Goal: Task Accomplishment & Management: Manage account settings

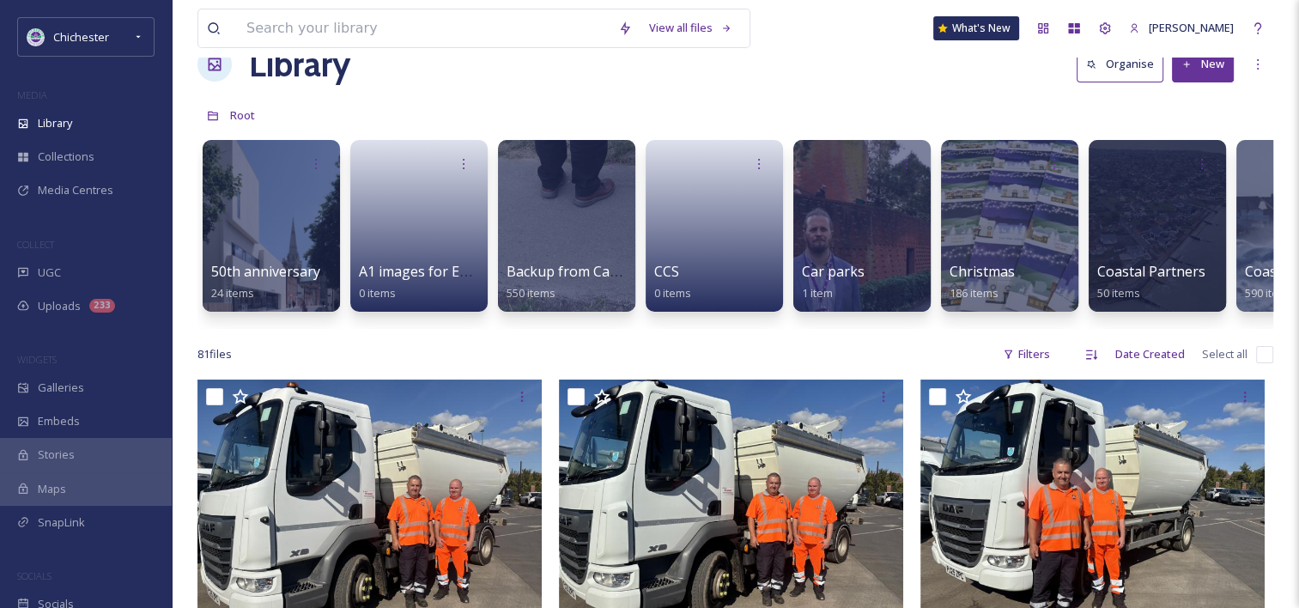
scroll to position [86, 0]
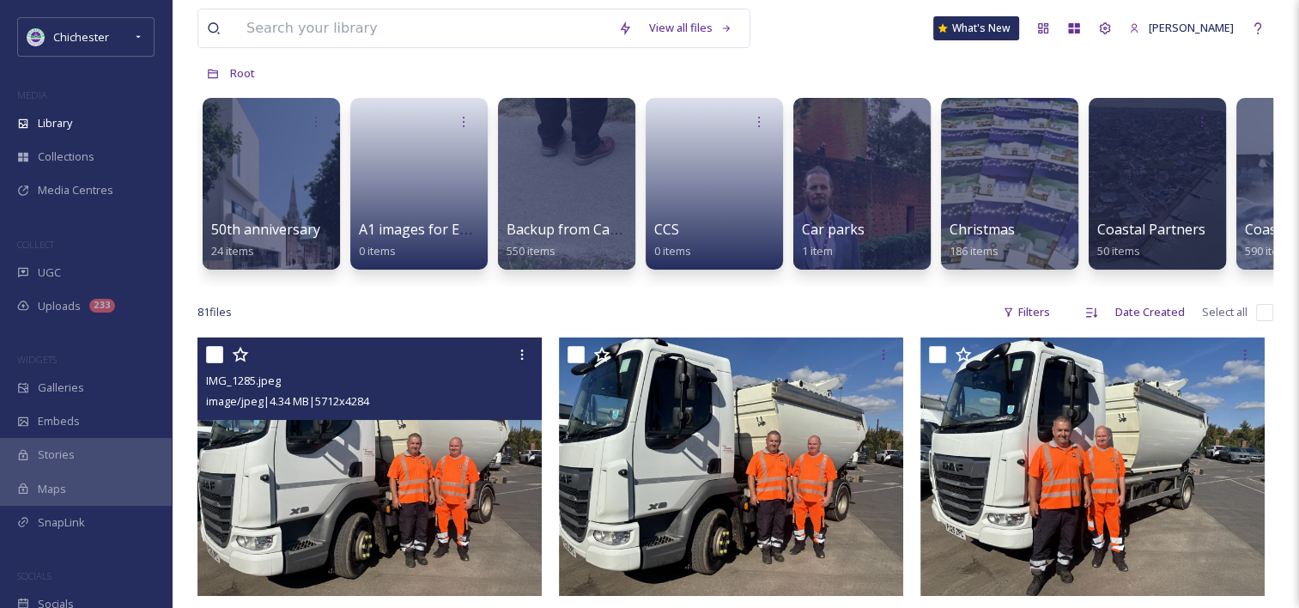
click at [211, 363] on input "checkbox" at bounding box center [214, 354] width 17 height 17
checkbox input "true"
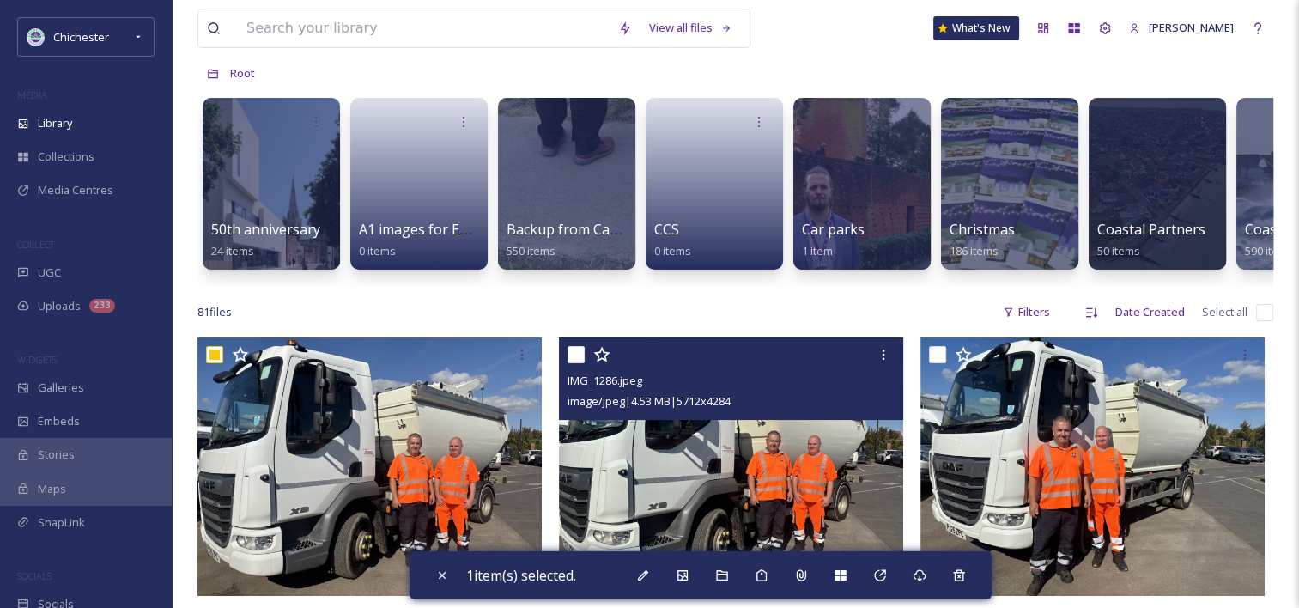
click at [581, 363] on input "checkbox" at bounding box center [576, 354] width 17 height 17
checkbox input "true"
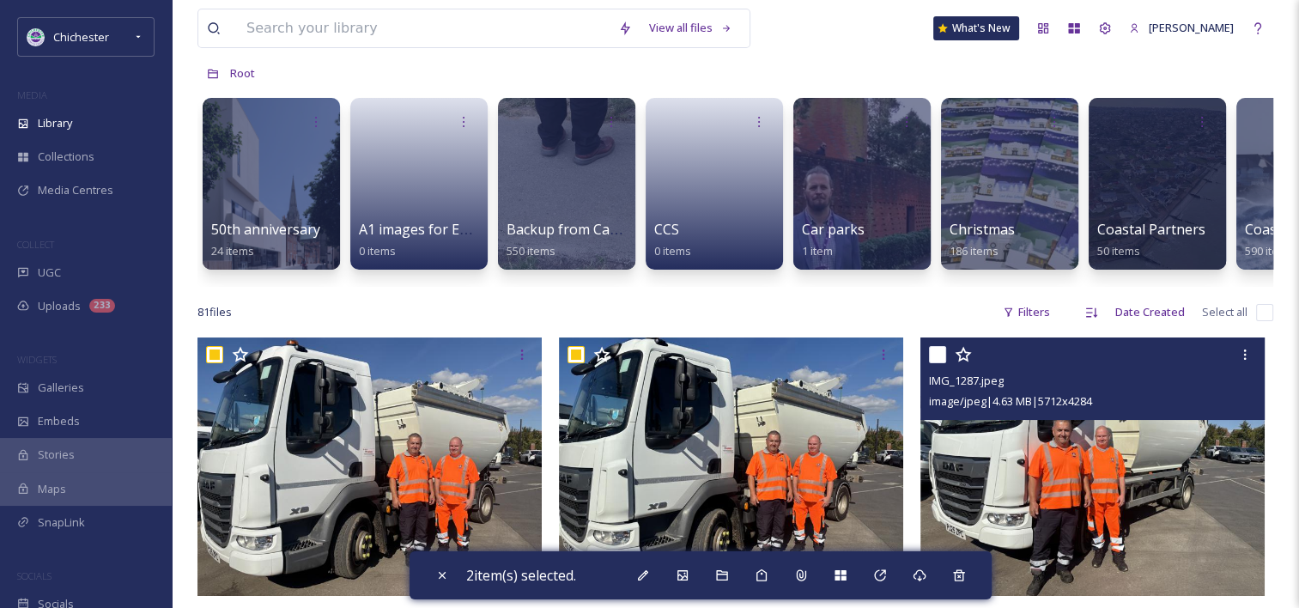
click at [939, 363] on input "checkbox" at bounding box center [937, 354] width 17 height 17
checkbox input "true"
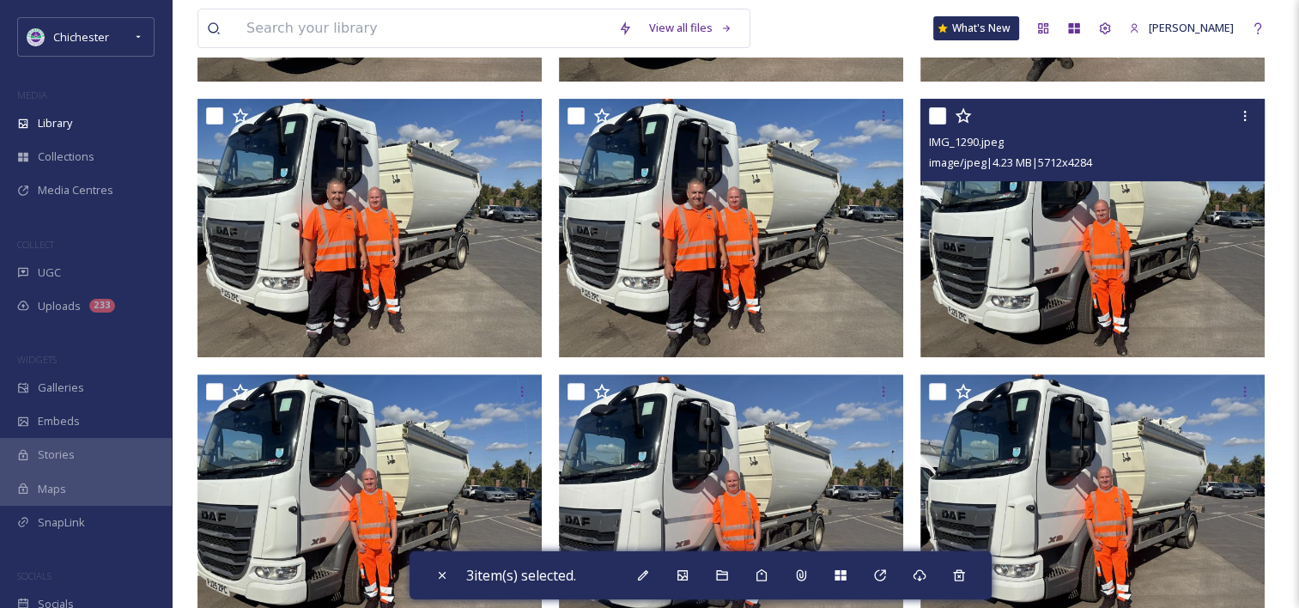
scroll to position [601, 0]
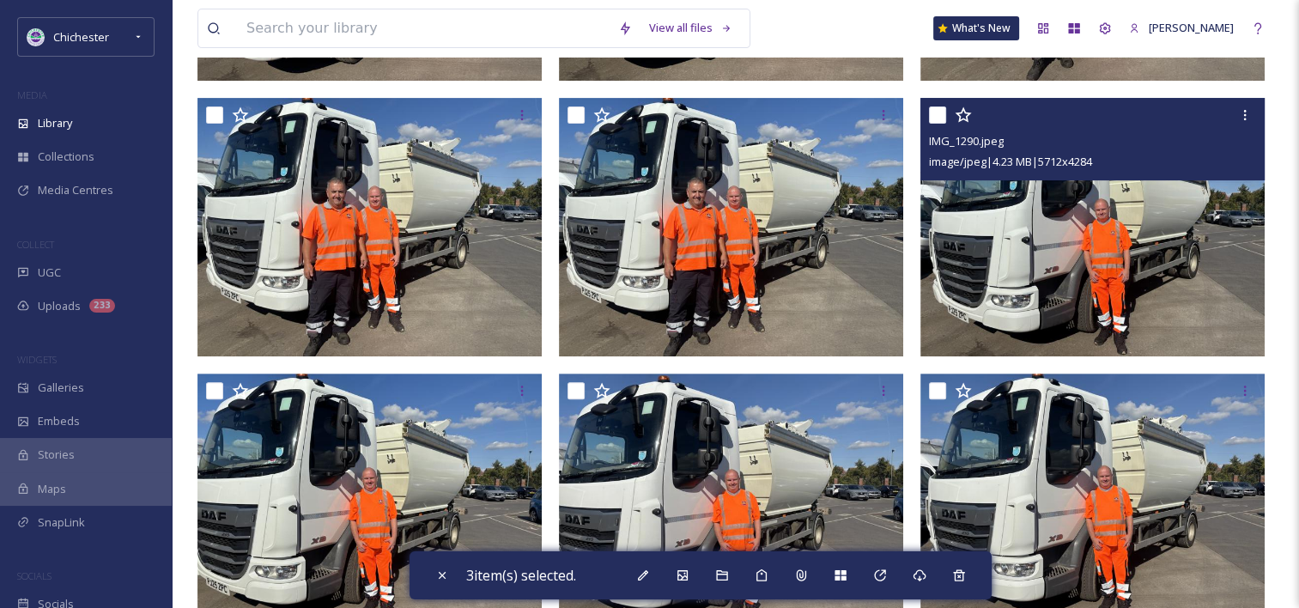
click at [942, 131] on div at bounding box center [1095, 115] width 332 height 31
drag, startPoint x: 946, startPoint y: 125, endPoint x: 930, endPoint y: 130, distance: 16.0
click at [946, 124] on input "checkbox" at bounding box center [937, 114] width 17 height 17
checkbox input "true"
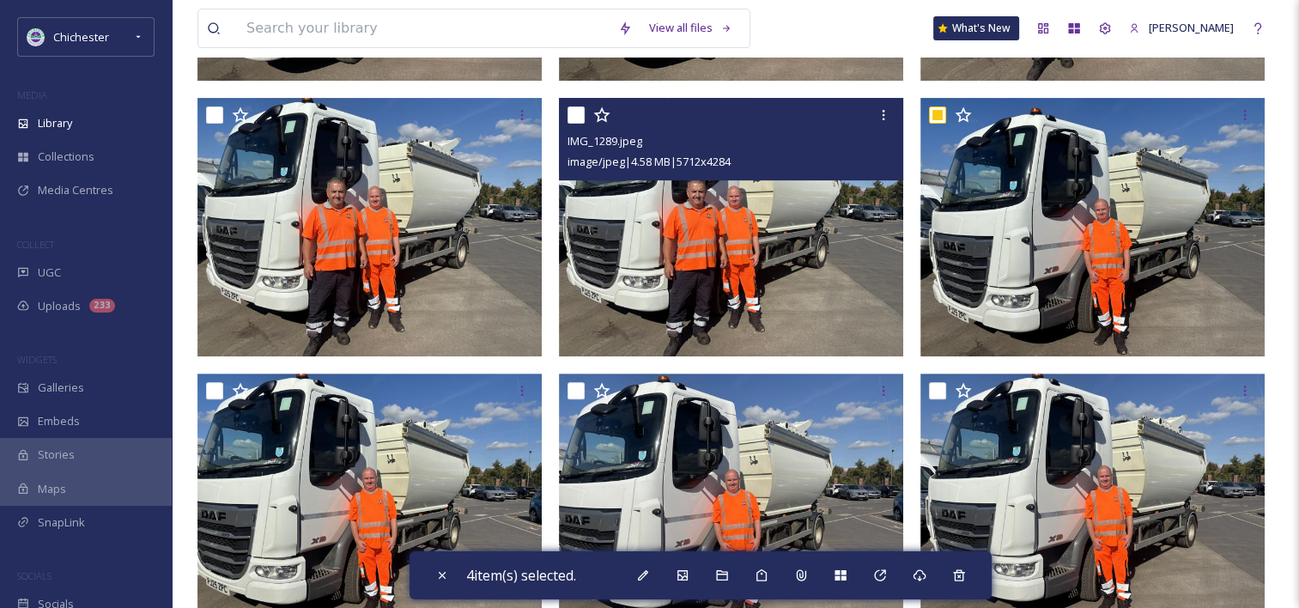
click at [579, 124] on input "checkbox" at bounding box center [576, 114] width 17 height 17
checkbox input "true"
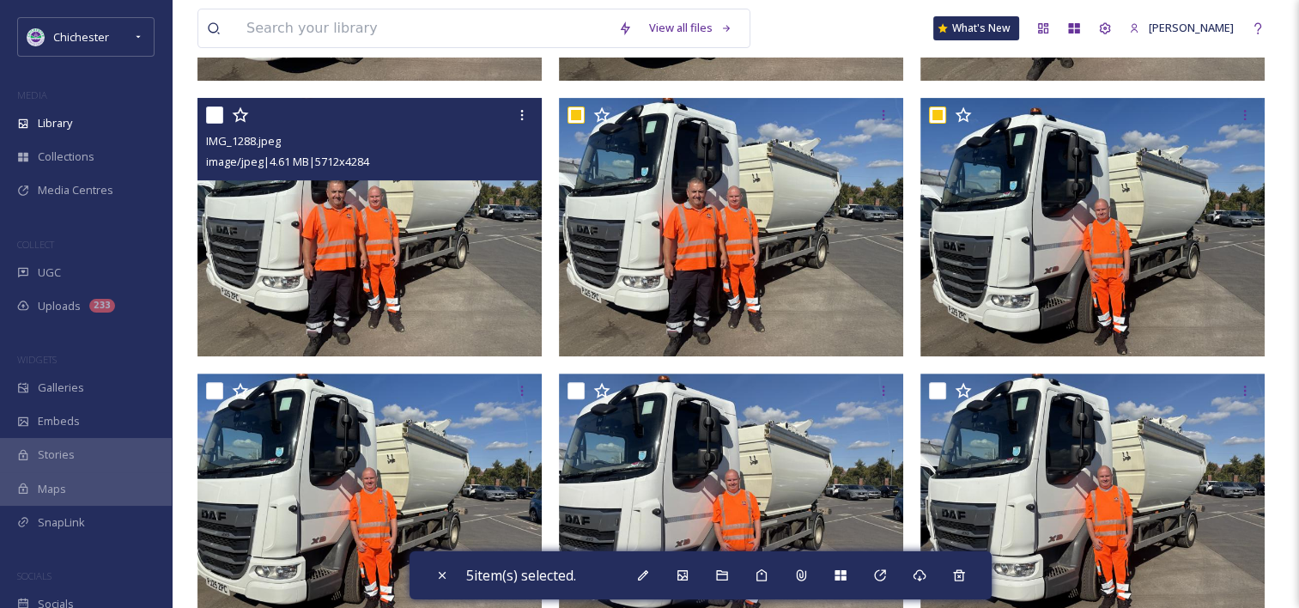
click at [216, 124] on input "checkbox" at bounding box center [214, 114] width 17 height 17
checkbox input "true"
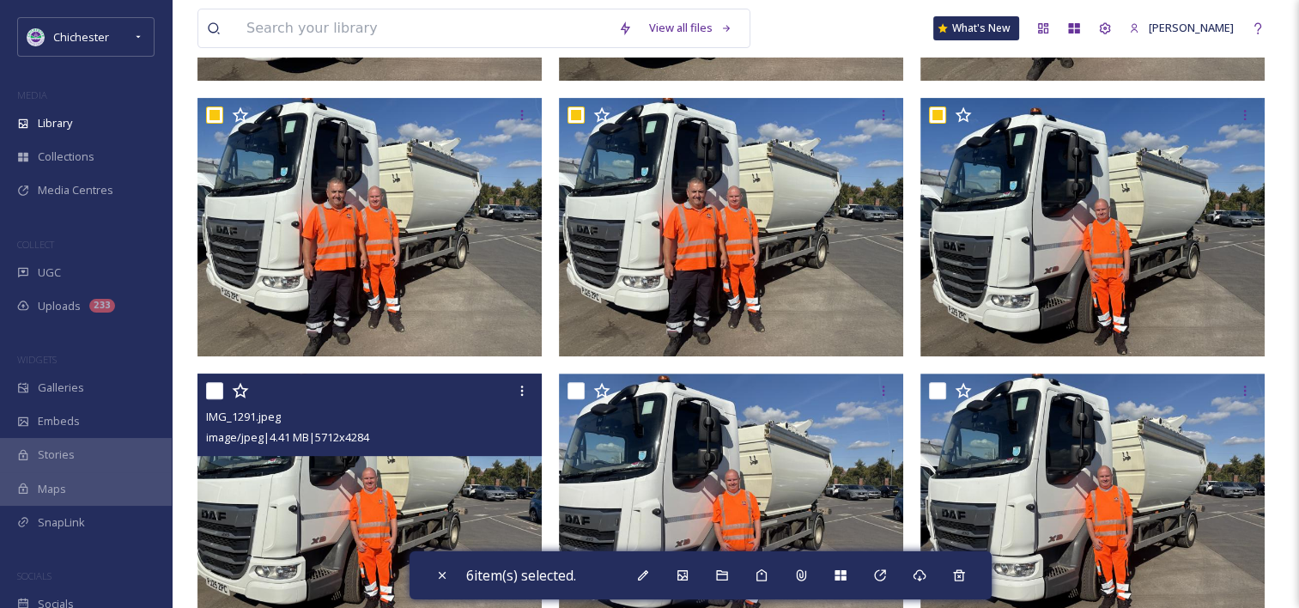
click at [216, 399] on input "checkbox" at bounding box center [214, 390] width 17 height 17
checkbox input "true"
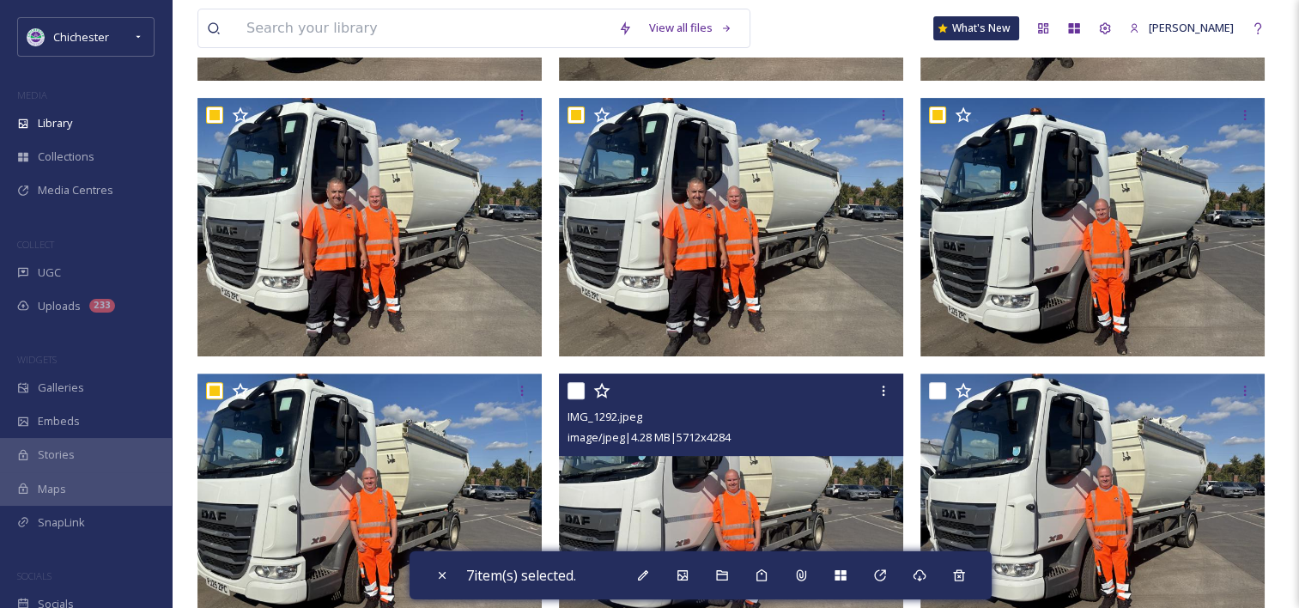
click at [574, 399] on input "checkbox" at bounding box center [576, 390] width 17 height 17
checkbox input "true"
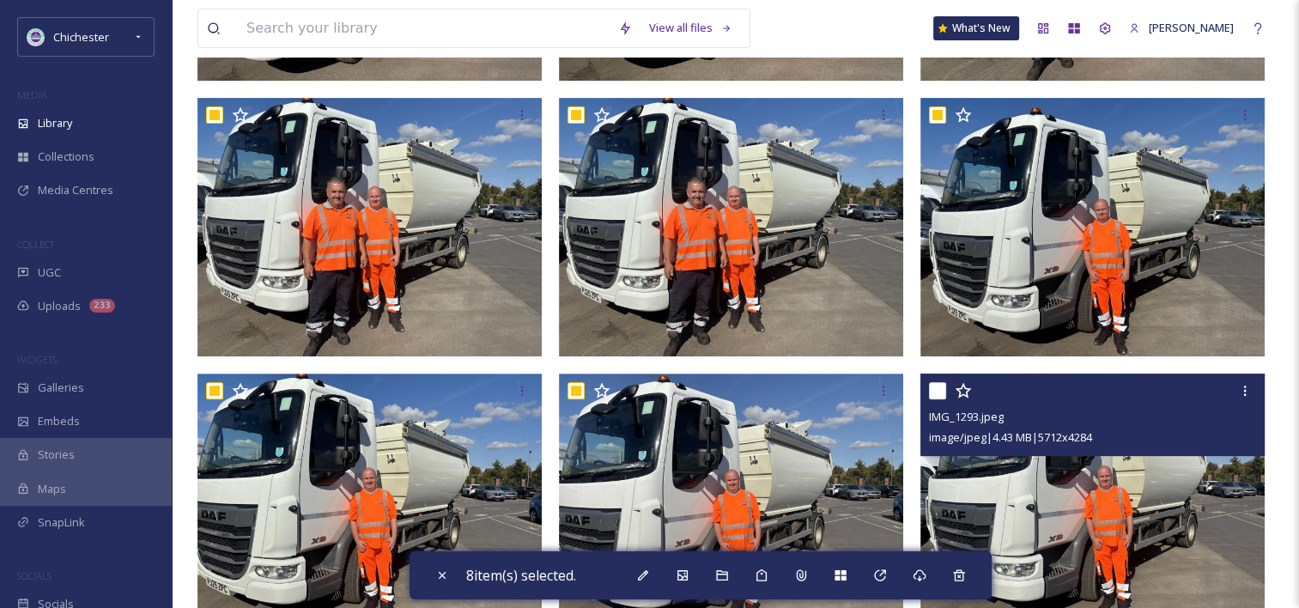
click at [933, 399] on input "checkbox" at bounding box center [937, 390] width 17 height 17
checkbox input "true"
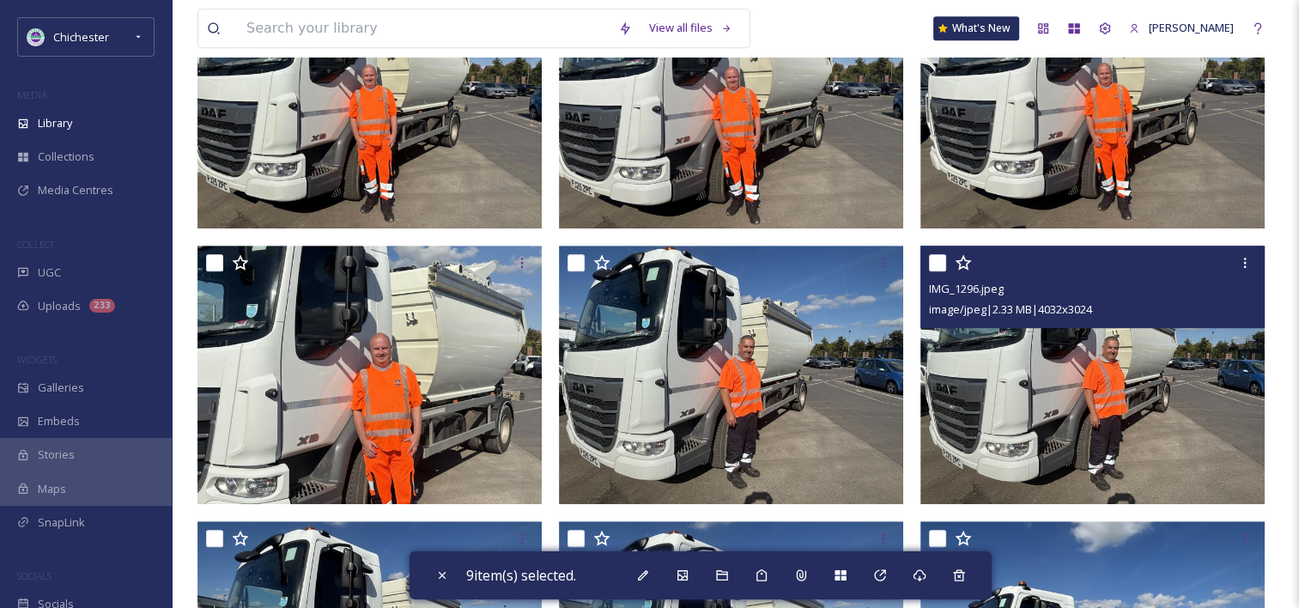
scroll to position [1031, 0]
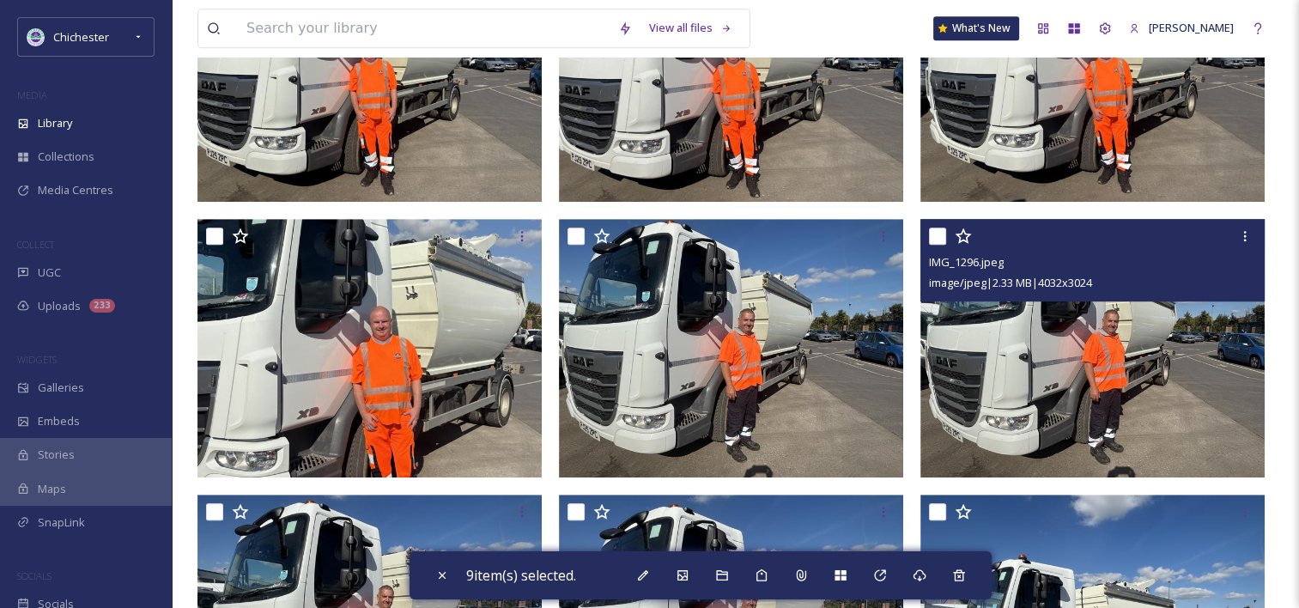
click at [940, 245] on input "checkbox" at bounding box center [937, 236] width 17 height 17
checkbox input "true"
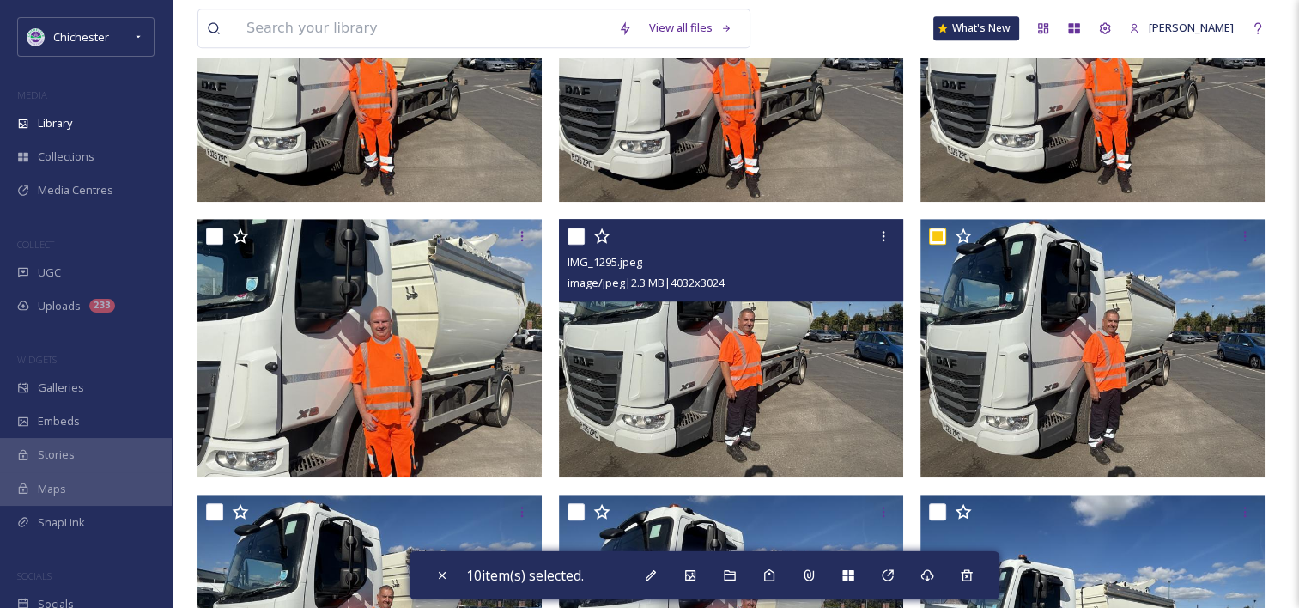
click at [582, 245] on input "checkbox" at bounding box center [576, 236] width 17 height 17
checkbox input "true"
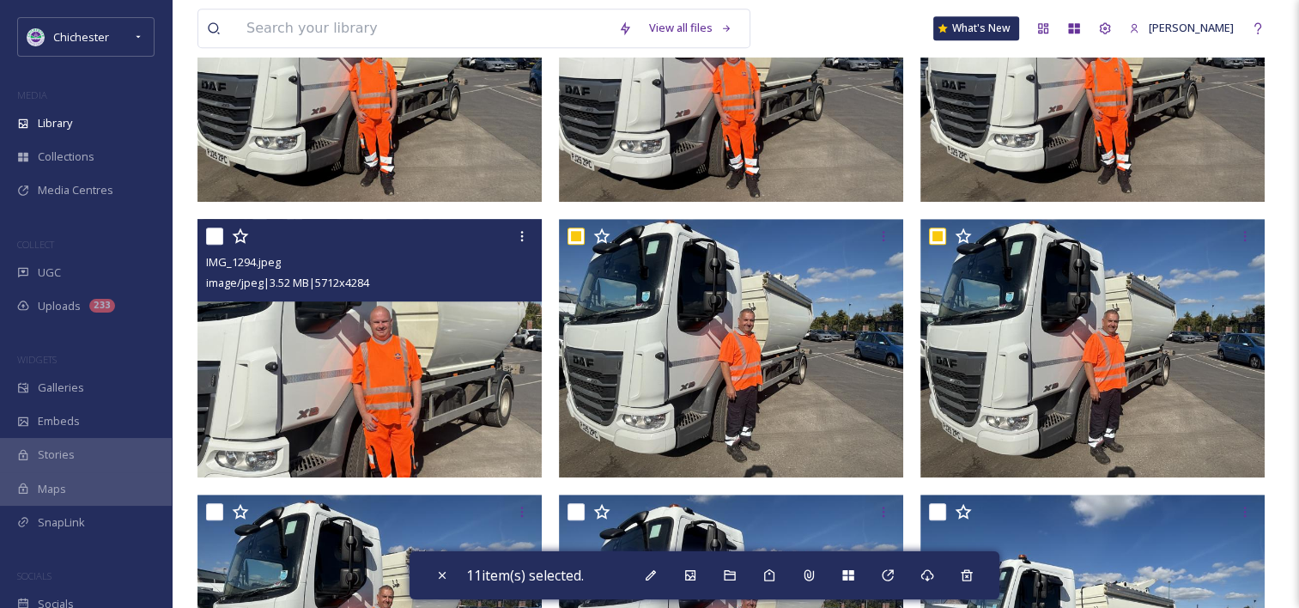
click at [210, 245] on input "checkbox" at bounding box center [214, 236] width 17 height 17
checkbox input "true"
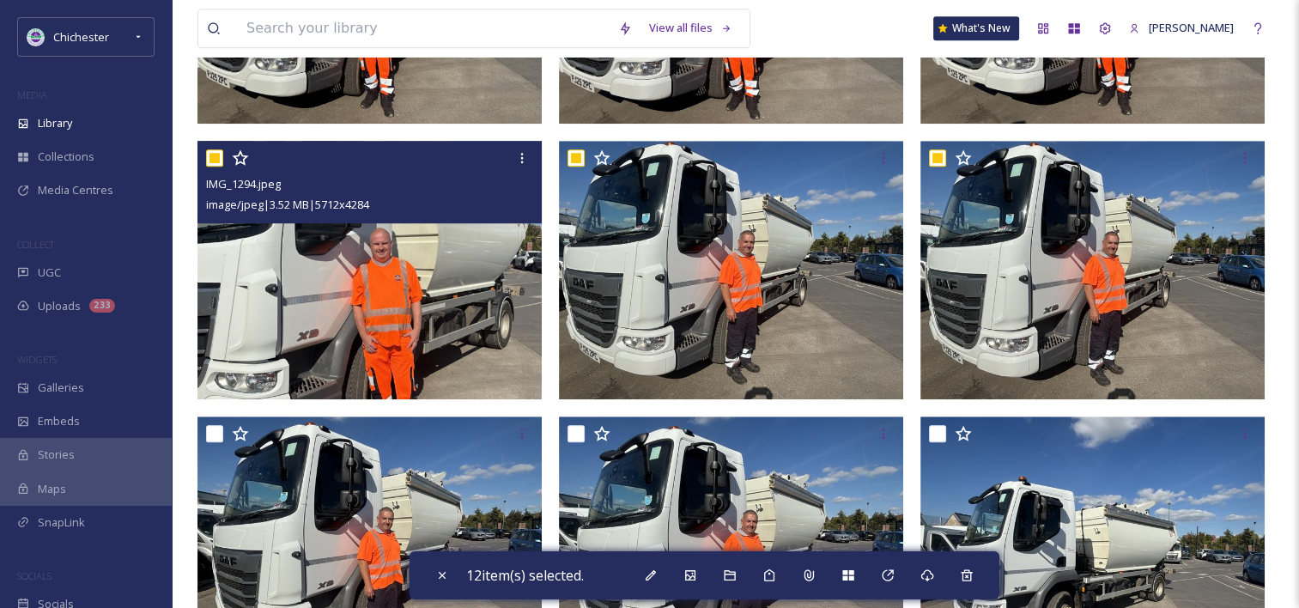
scroll to position [1202, 0]
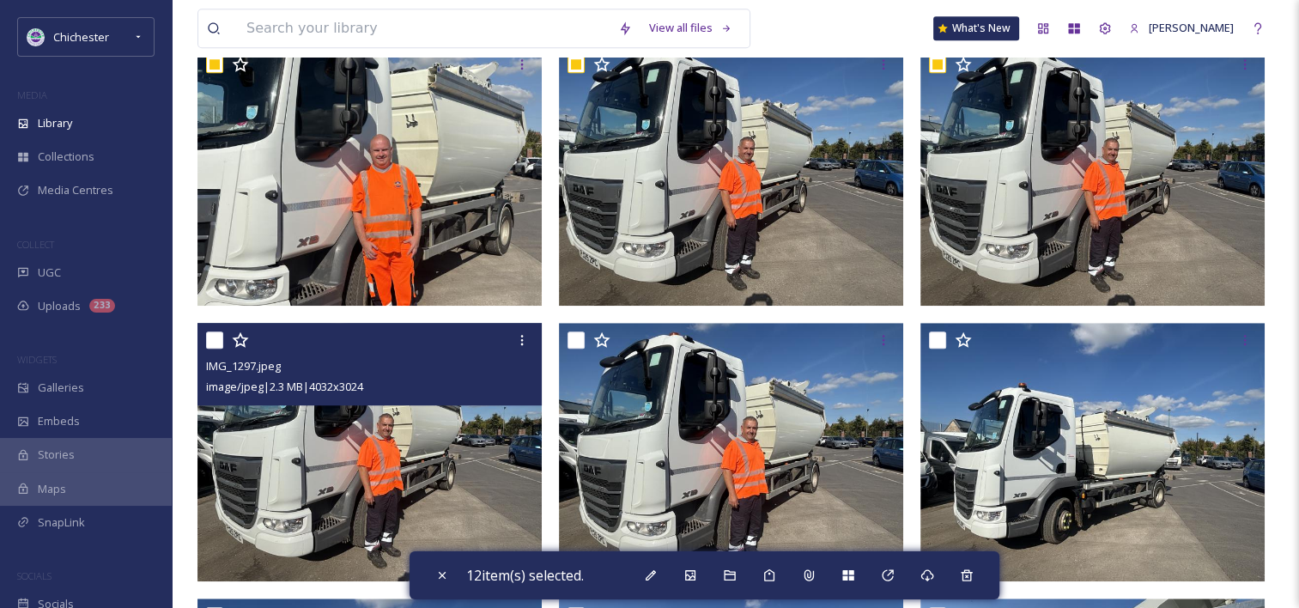
click at [210, 349] on input "checkbox" at bounding box center [214, 340] width 17 height 17
checkbox input "true"
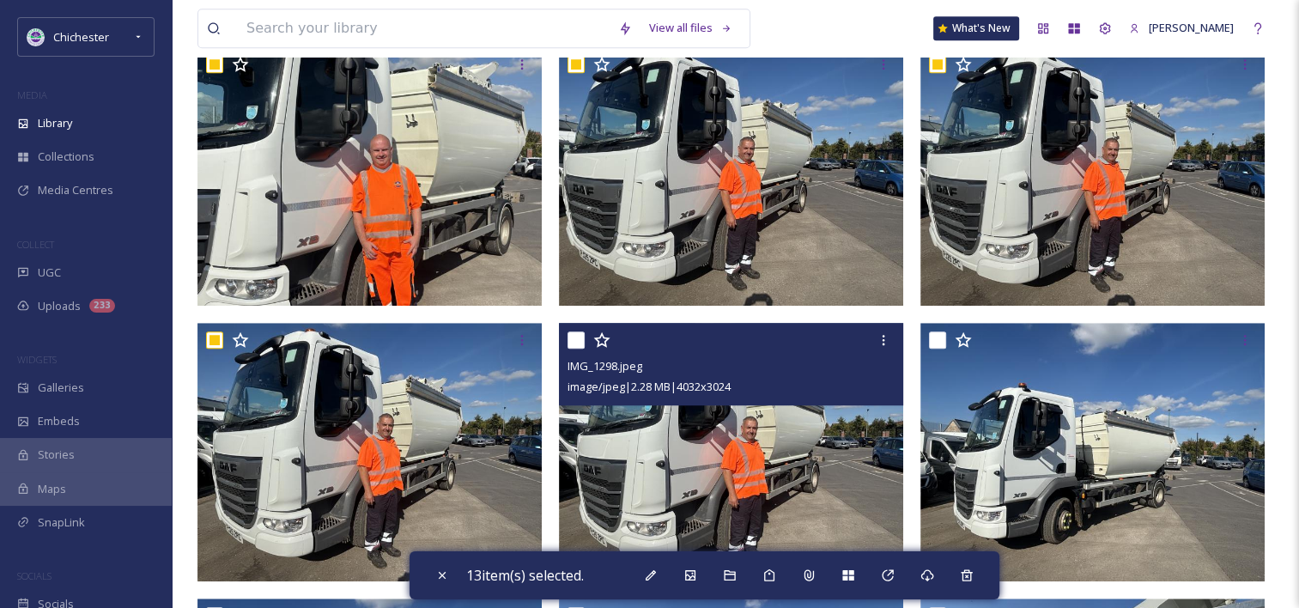
click at [586, 350] on div at bounding box center [734, 340] width 332 height 31
click at [582, 349] on input "checkbox" at bounding box center [576, 340] width 17 height 17
checkbox input "true"
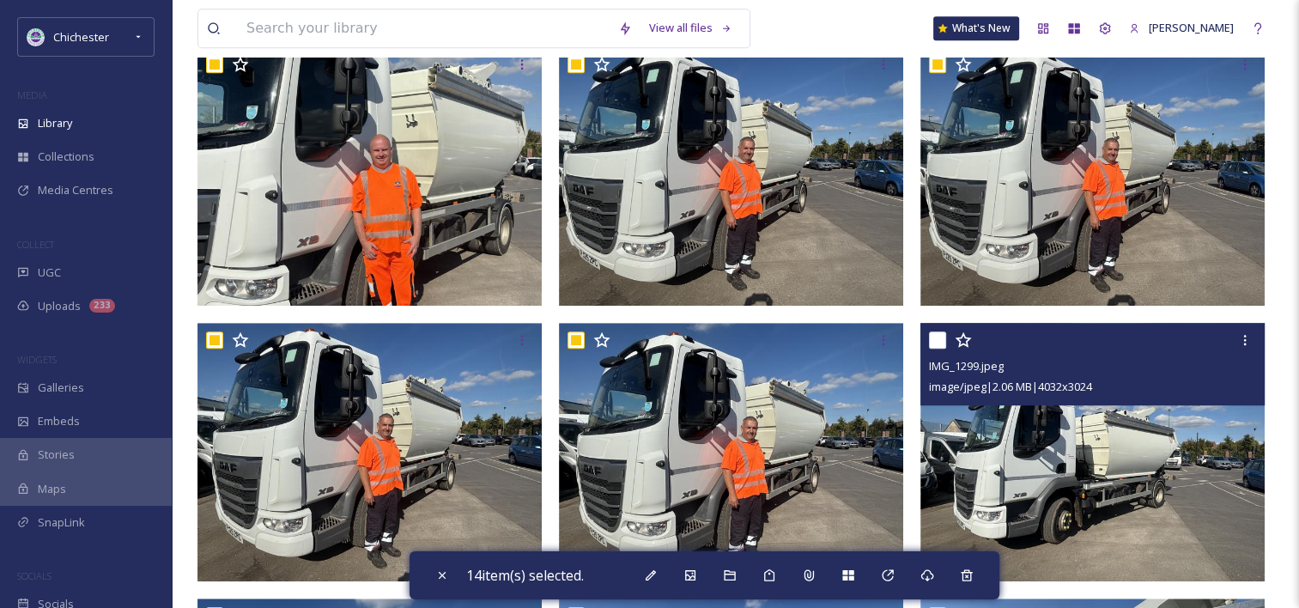
click at [940, 349] on input "checkbox" at bounding box center [937, 340] width 17 height 17
checkbox input "true"
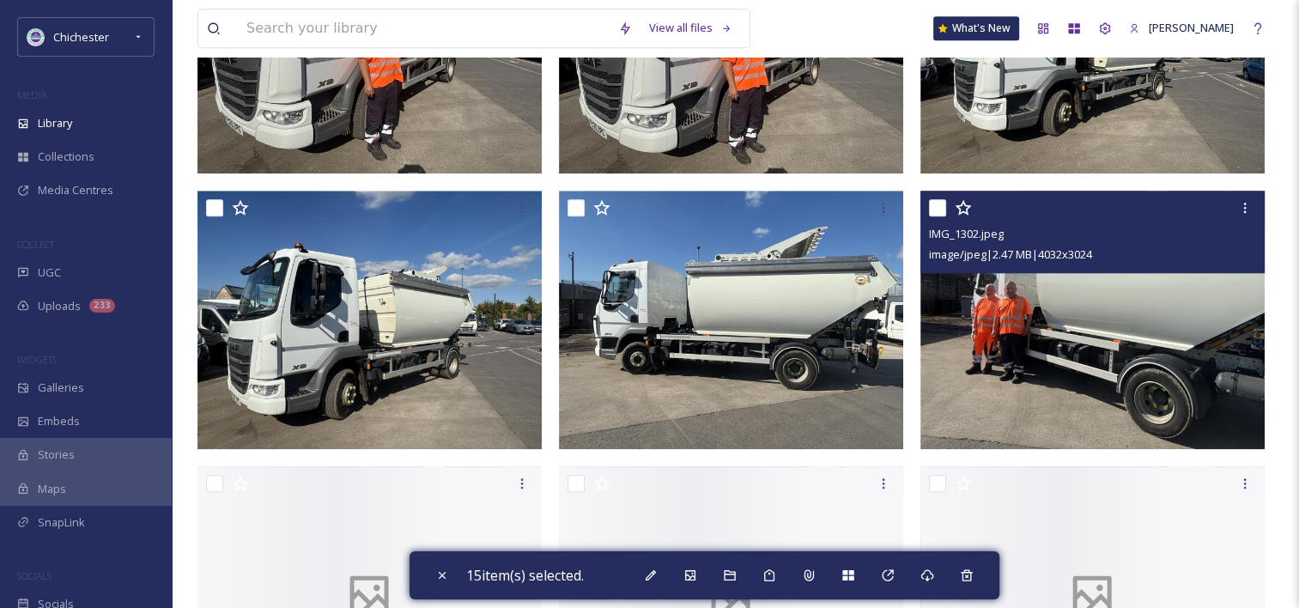
scroll to position [1632, 0]
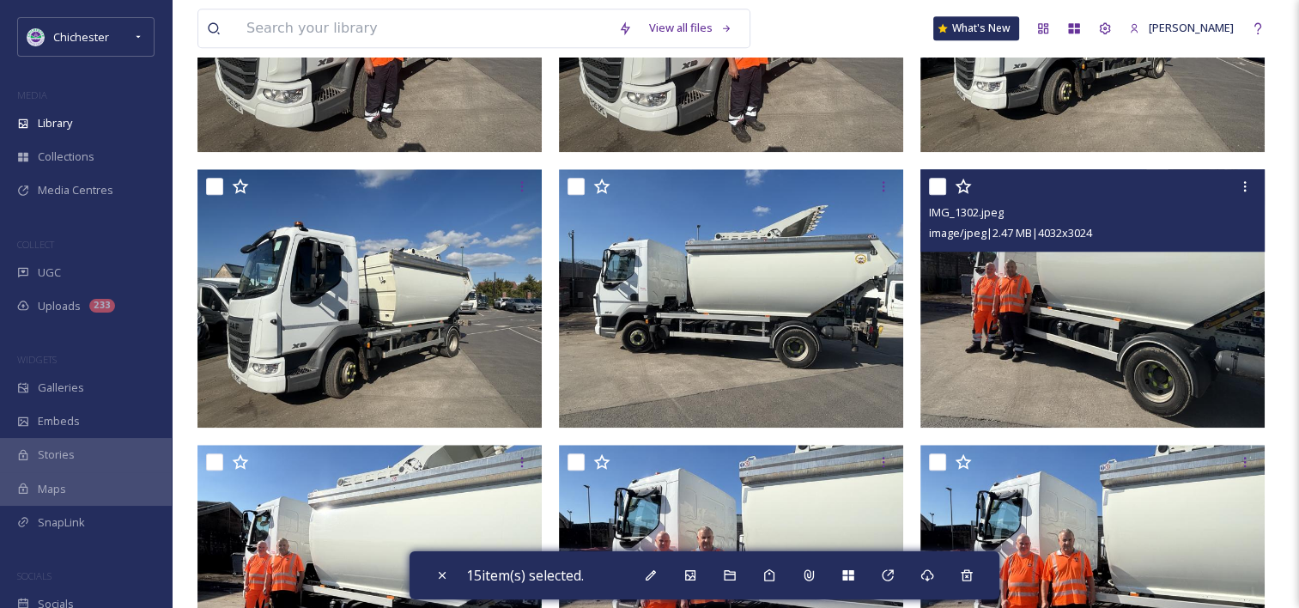
click at [947, 202] on div at bounding box center [1095, 186] width 332 height 31
click at [938, 194] on input "checkbox" at bounding box center [937, 186] width 17 height 17
checkbox input "true"
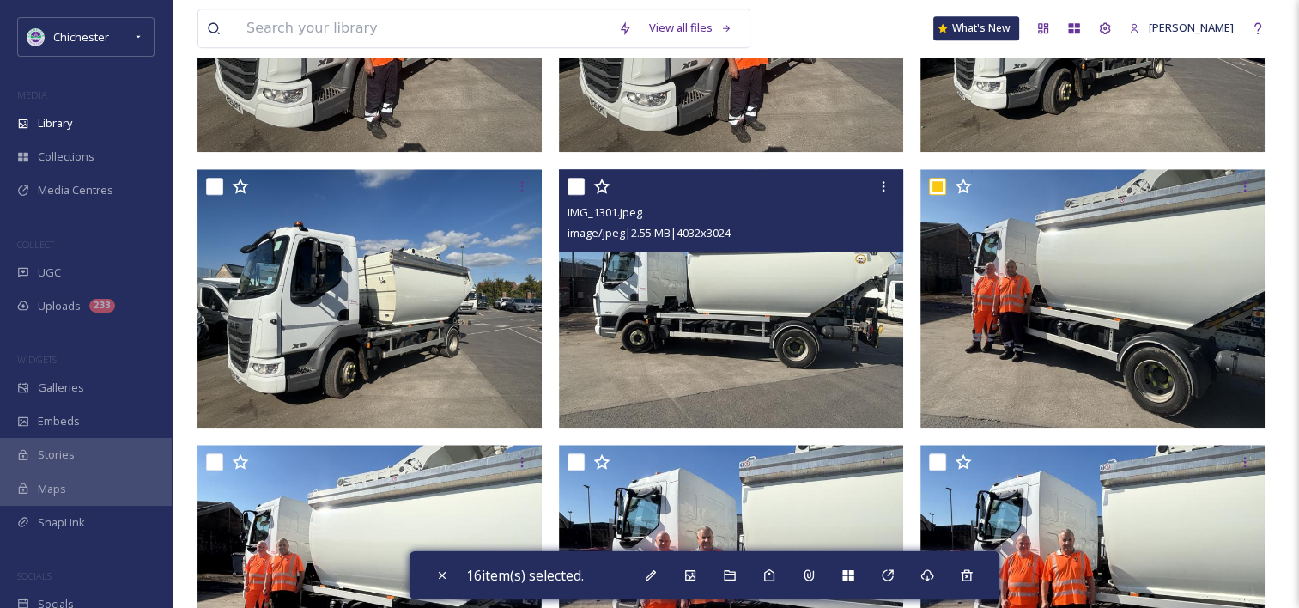
click at [582, 195] on input "checkbox" at bounding box center [576, 186] width 17 height 17
checkbox input "true"
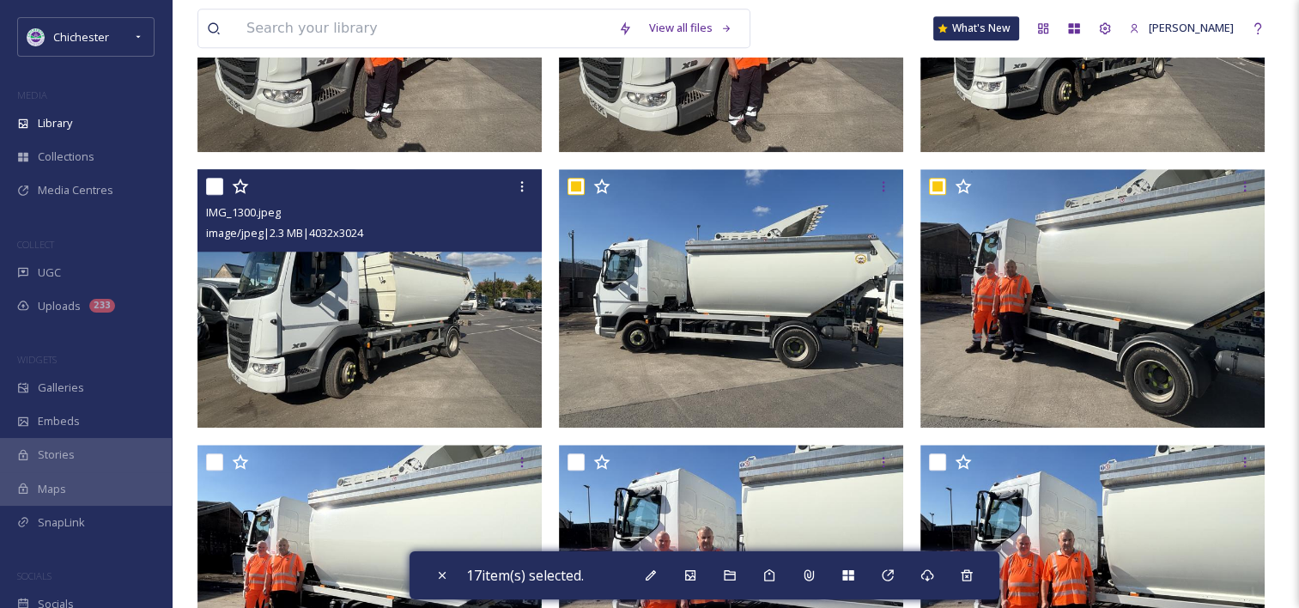
click at [204, 192] on div "IMG_1300.jpeg image/jpeg | 2.3 MB | 4032 x 3024" at bounding box center [370, 210] width 344 height 82
click at [211, 194] on input "checkbox" at bounding box center [214, 186] width 17 height 17
checkbox input "true"
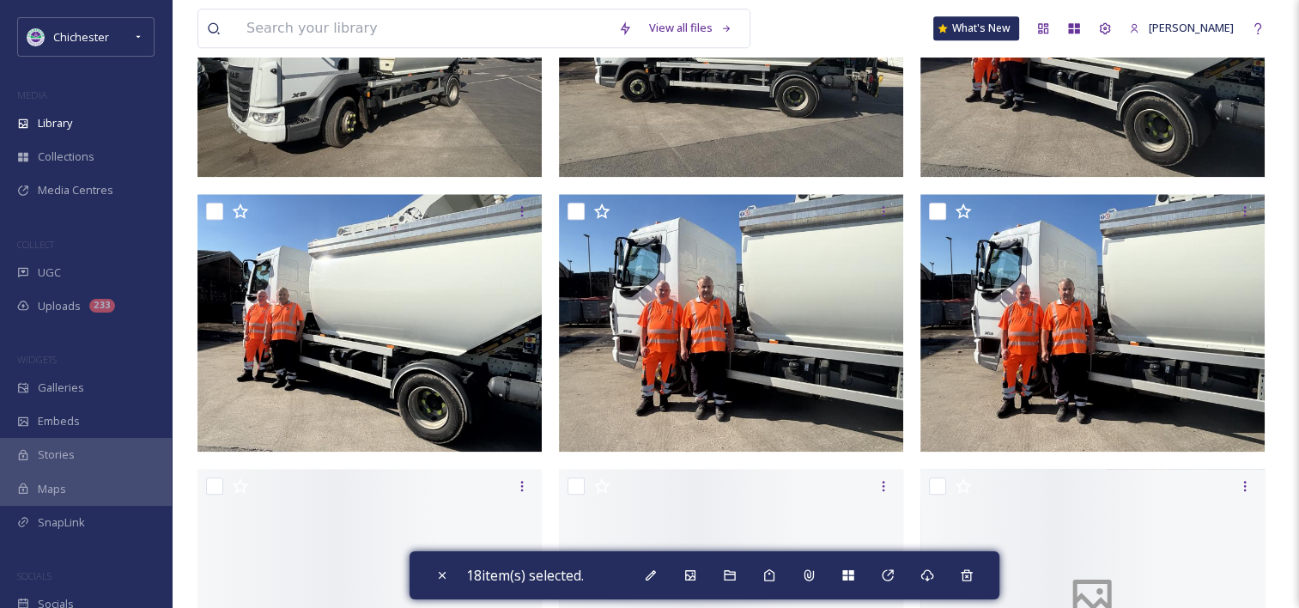
scroll to position [1889, 0]
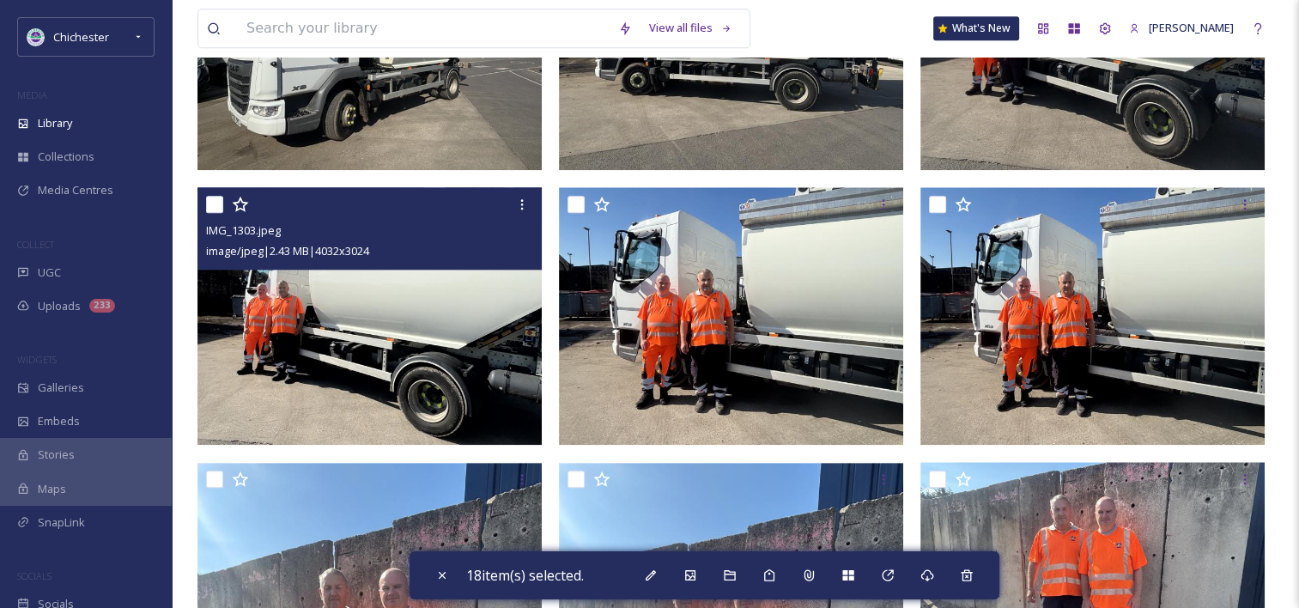
click at [216, 213] on input "checkbox" at bounding box center [214, 204] width 17 height 17
checkbox input "true"
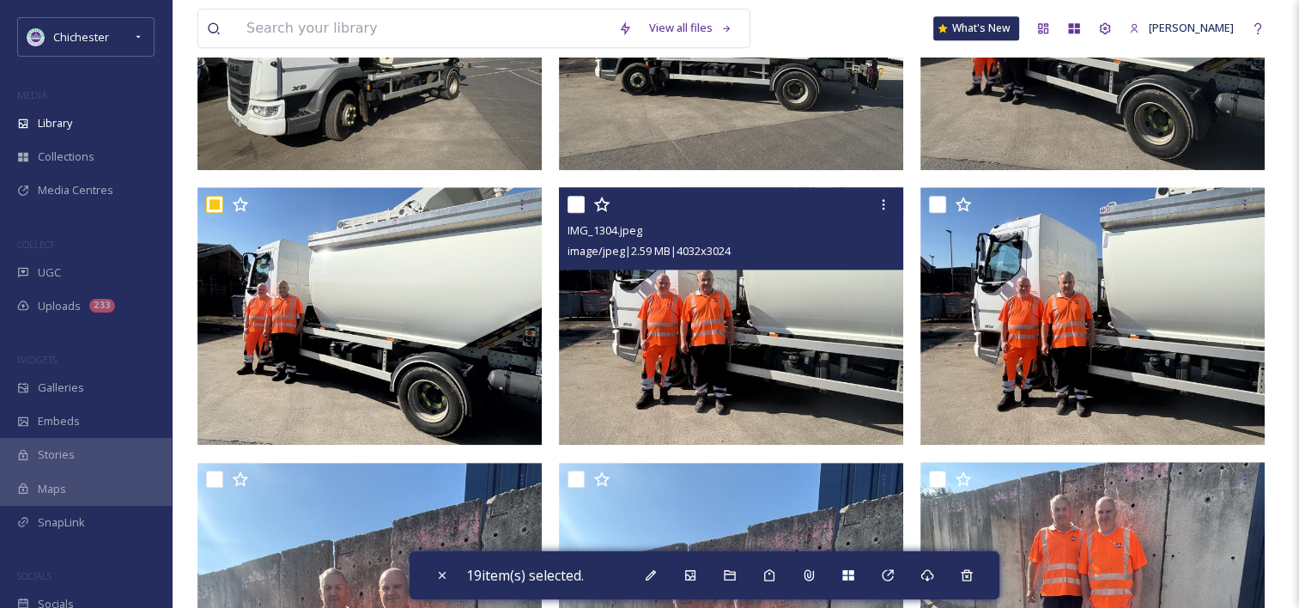
click at [576, 213] on input "checkbox" at bounding box center [576, 204] width 17 height 17
checkbox input "true"
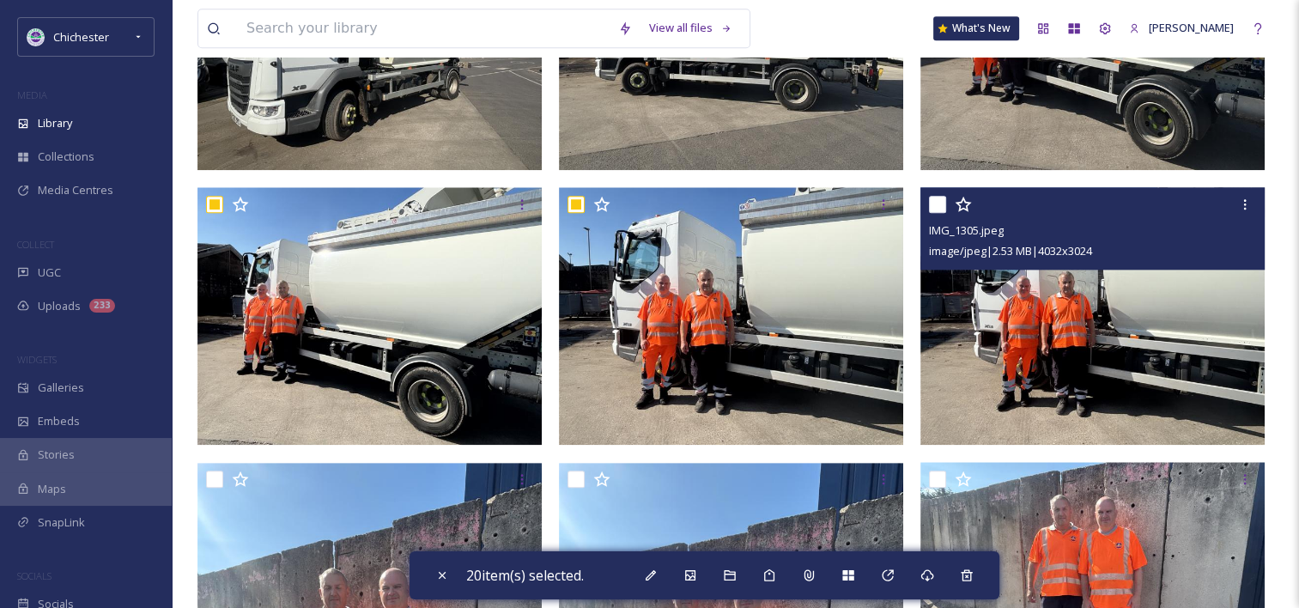
click at [945, 213] on input "checkbox" at bounding box center [937, 204] width 17 height 17
checkbox input "true"
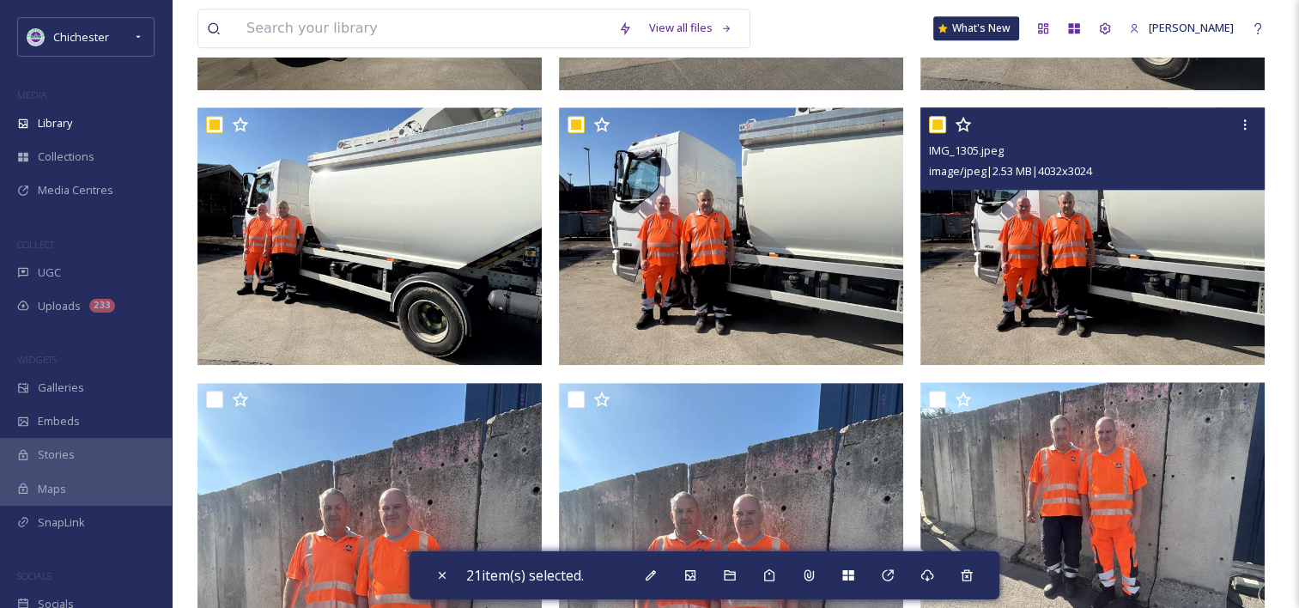
scroll to position [2061, 0]
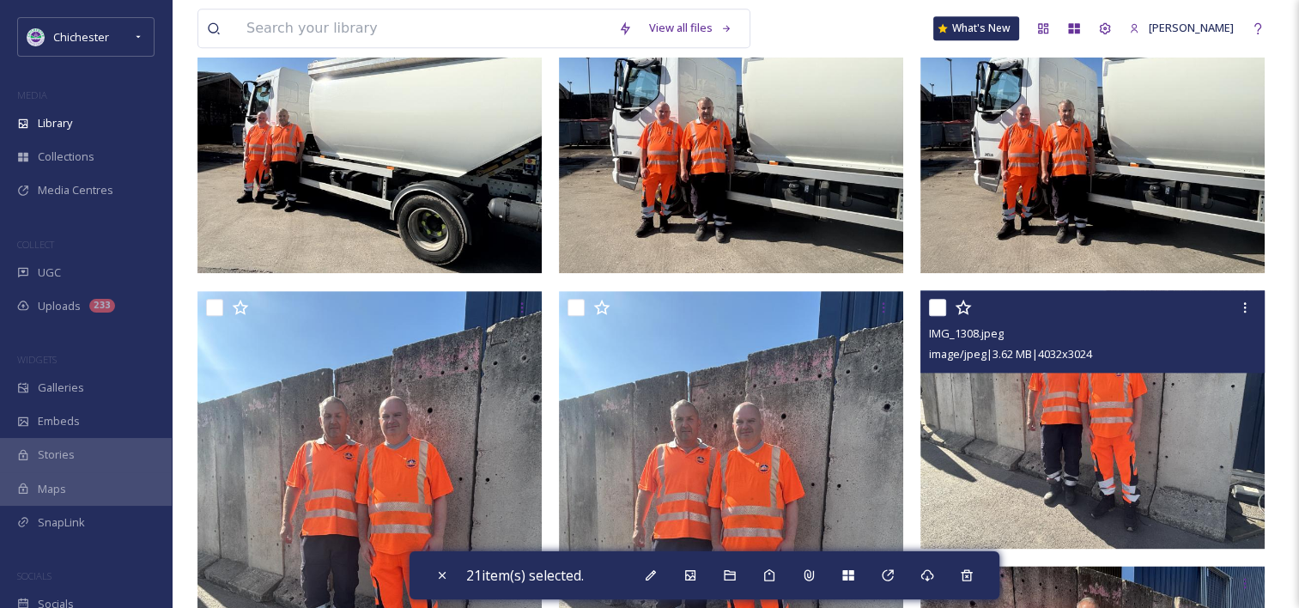
click at [945, 316] on input "checkbox" at bounding box center [937, 307] width 17 height 17
checkbox input "true"
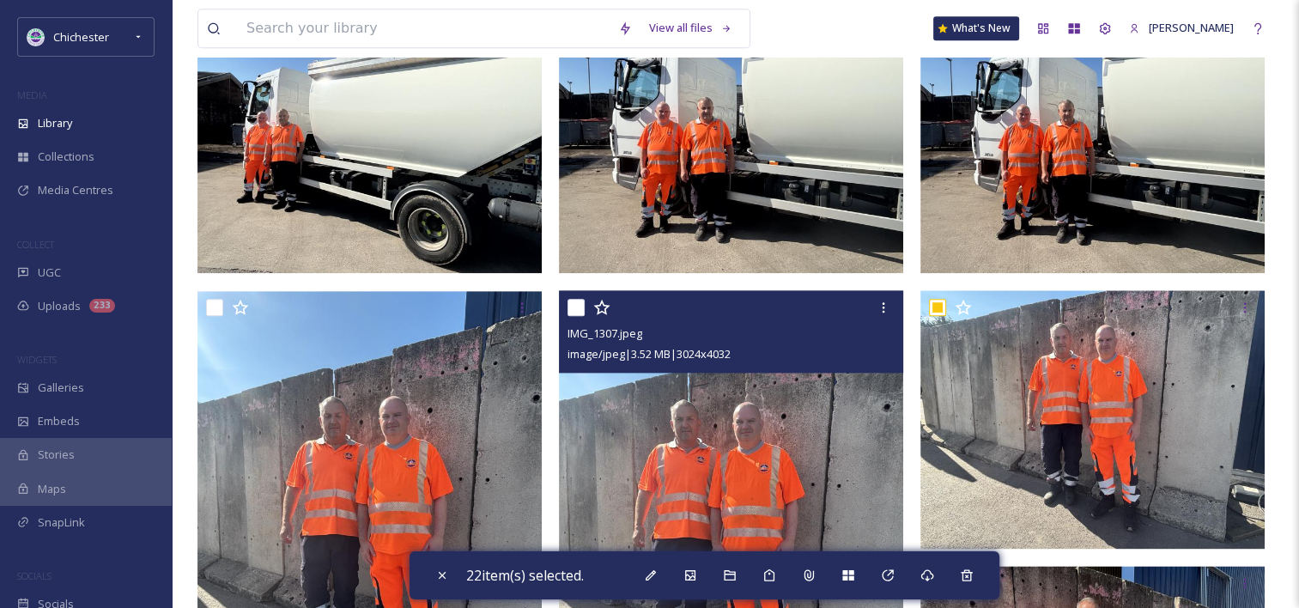
click at [579, 316] on input "checkbox" at bounding box center [576, 307] width 17 height 17
checkbox input "true"
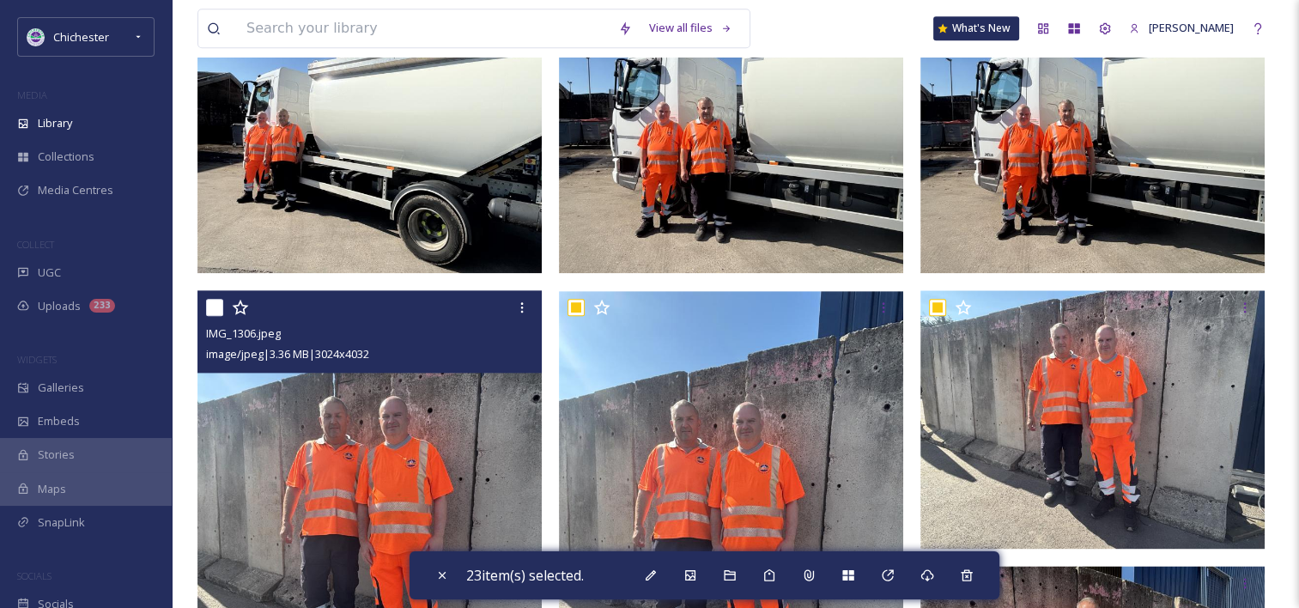
click at [220, 315] on input "checkbox" at bounding box center [214, 307] width 17 height 17
checkbox input "true"
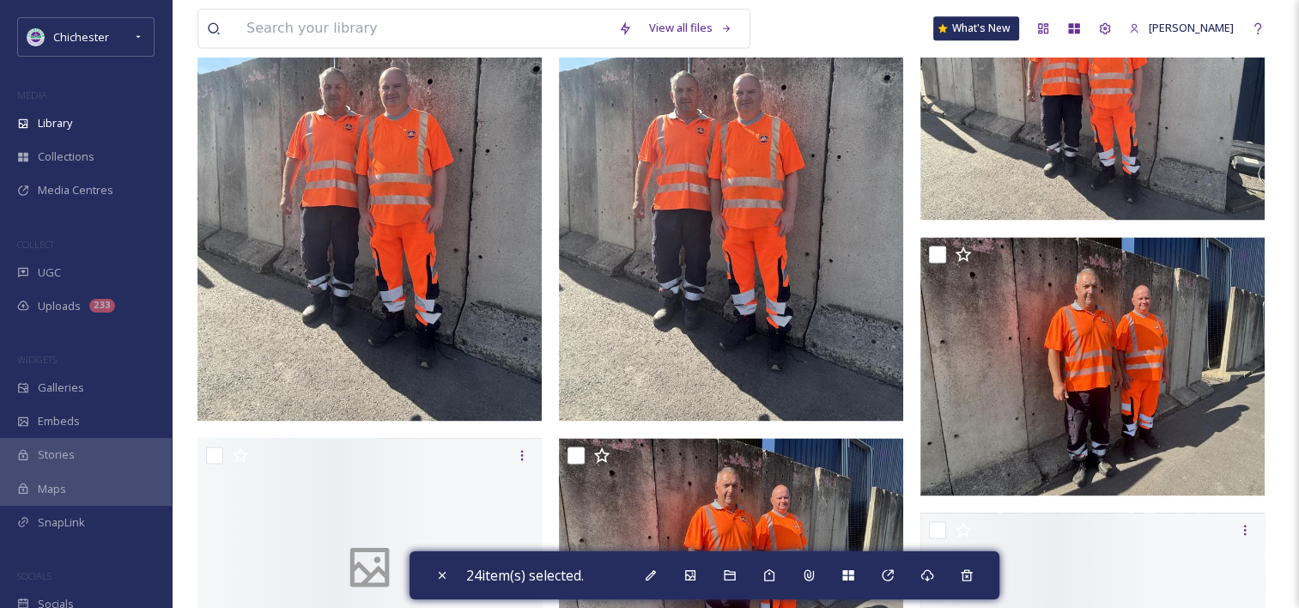
scroll to position [2576, 0]
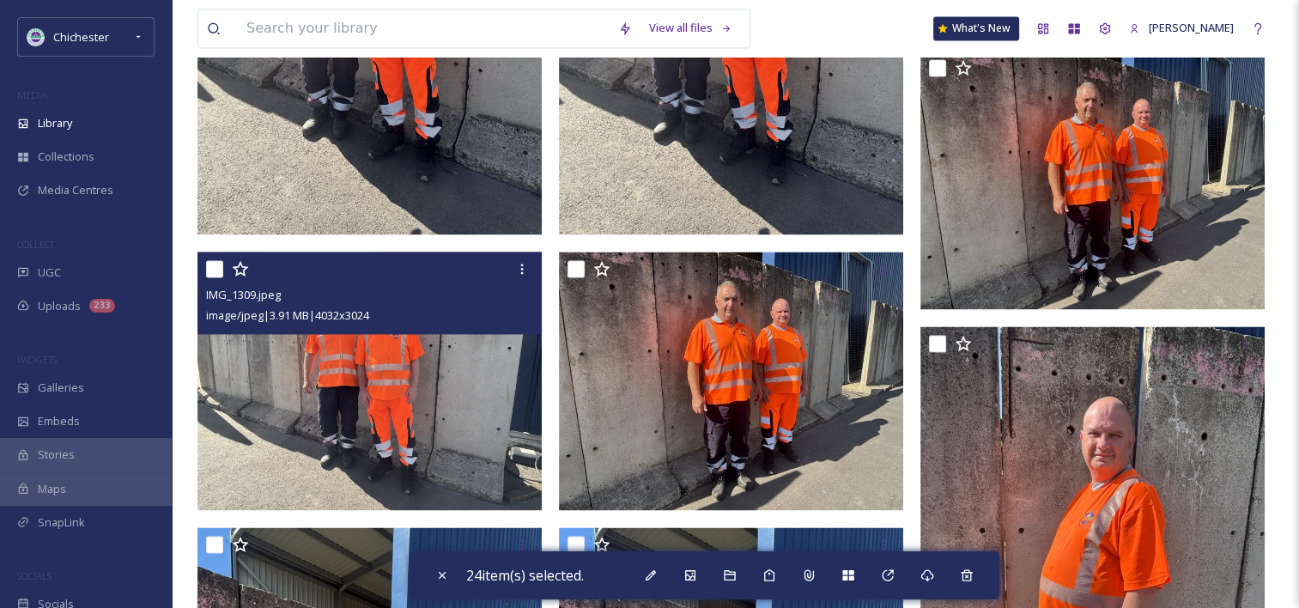
click at [215, 277] on input "checkbox" at bounding box center [214, 268] width 17 height 17
checkbox input "true"
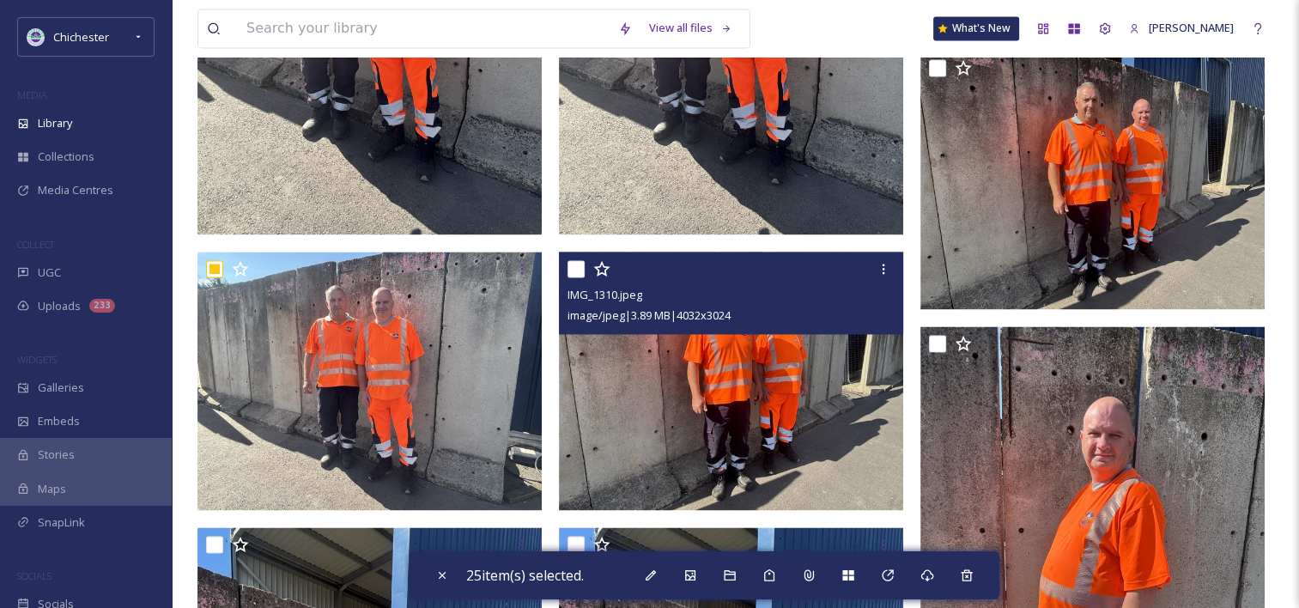
click at [585, 278] on div at bounding box center [734, 268] width 332 height 31
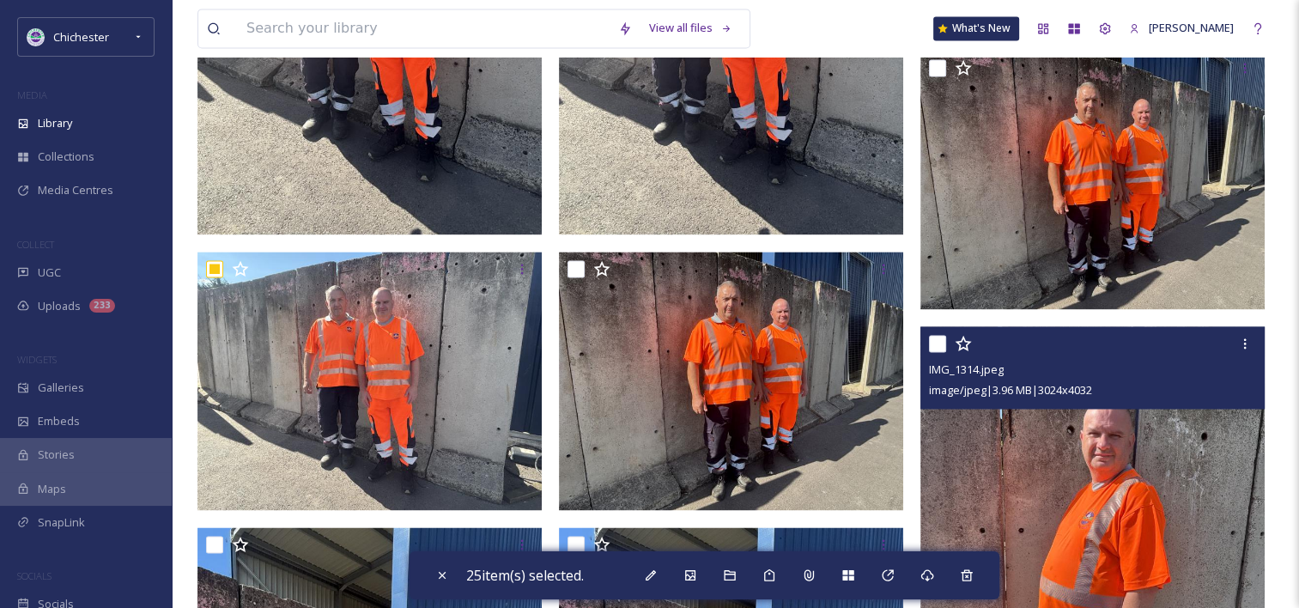
click at [937, 352] on input "checkbox" at bounding box center [937, 343] width 17 height 17
checkbox input "true"
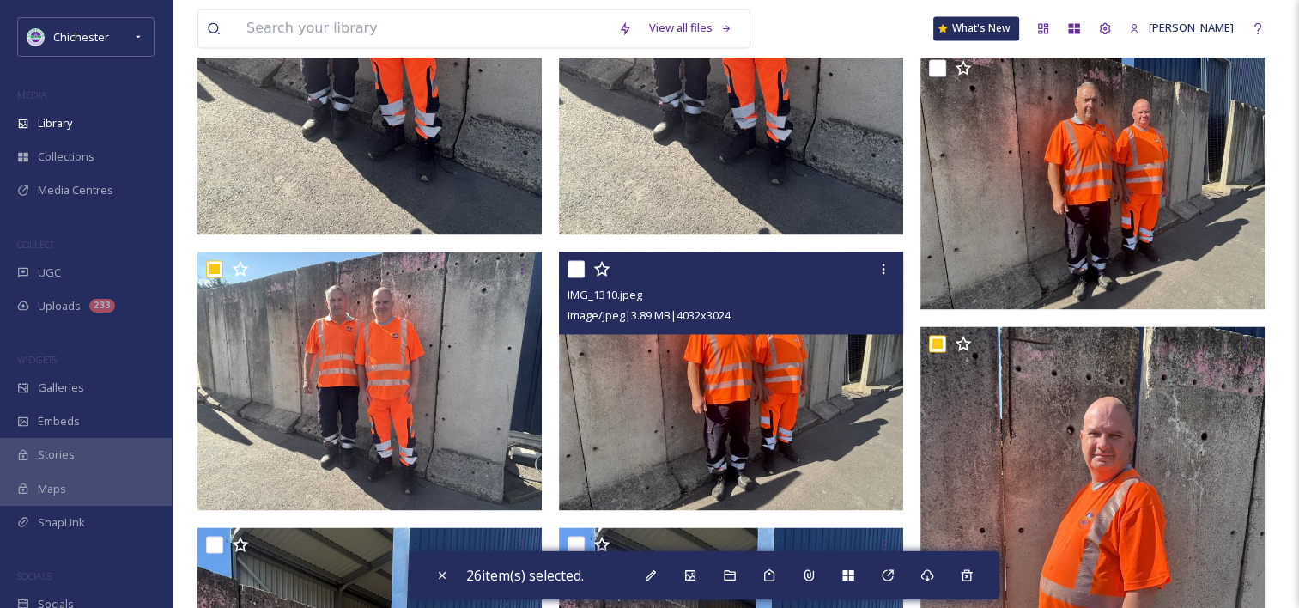
click at [570, 276] on input "checkbox" at bounding box center [576, 268] width 17 height 17
checkbox input "true"
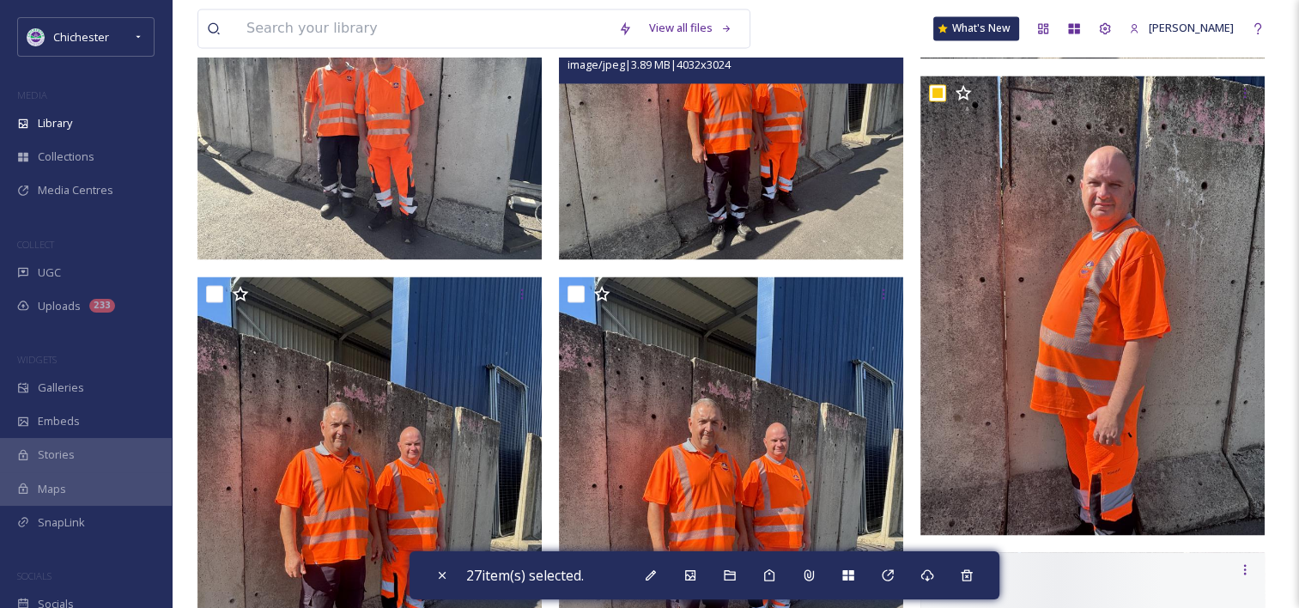
scroll to position [2834, 0]
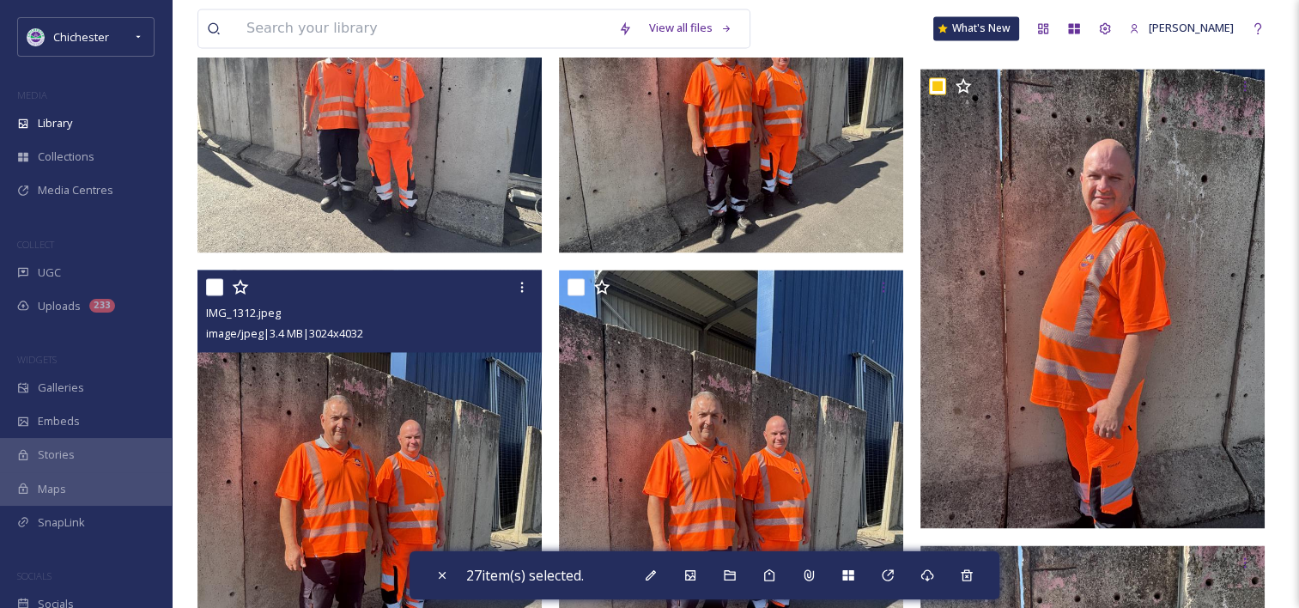
click at [206, 290] on input "checkbox" at bounding box center [214, 286] width 17 height 17
checkbox input "true"
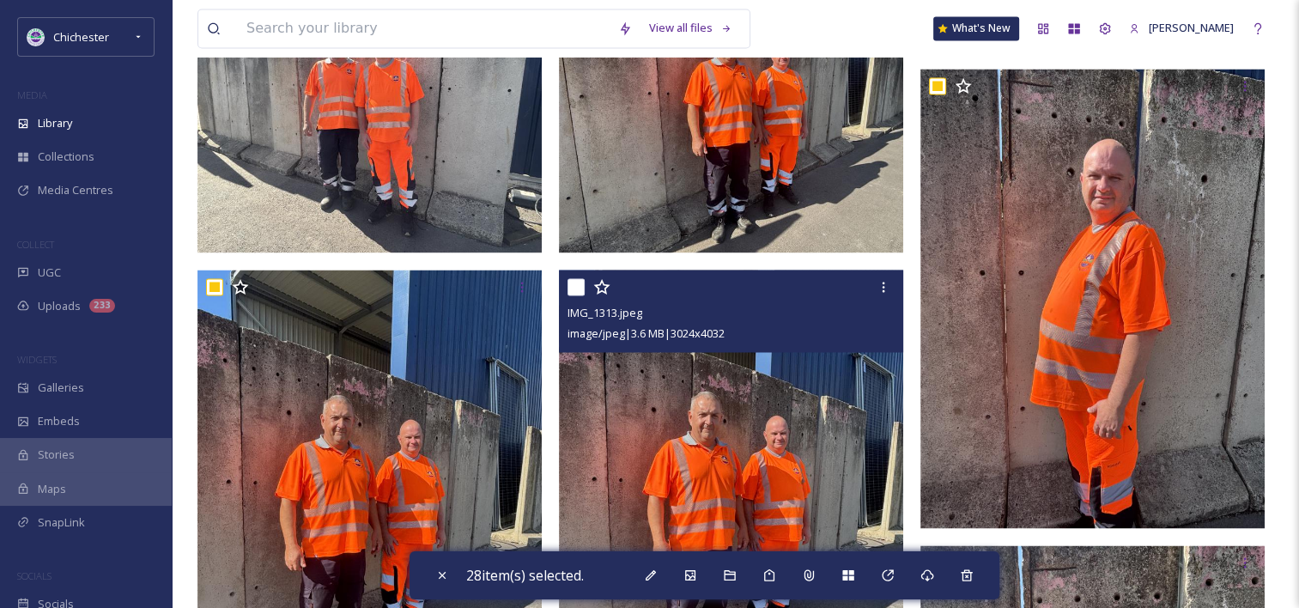
click at [569, 295] on input "checkbox" at bounding box center [576, 286] width 17 height 17
checkbox input "true"
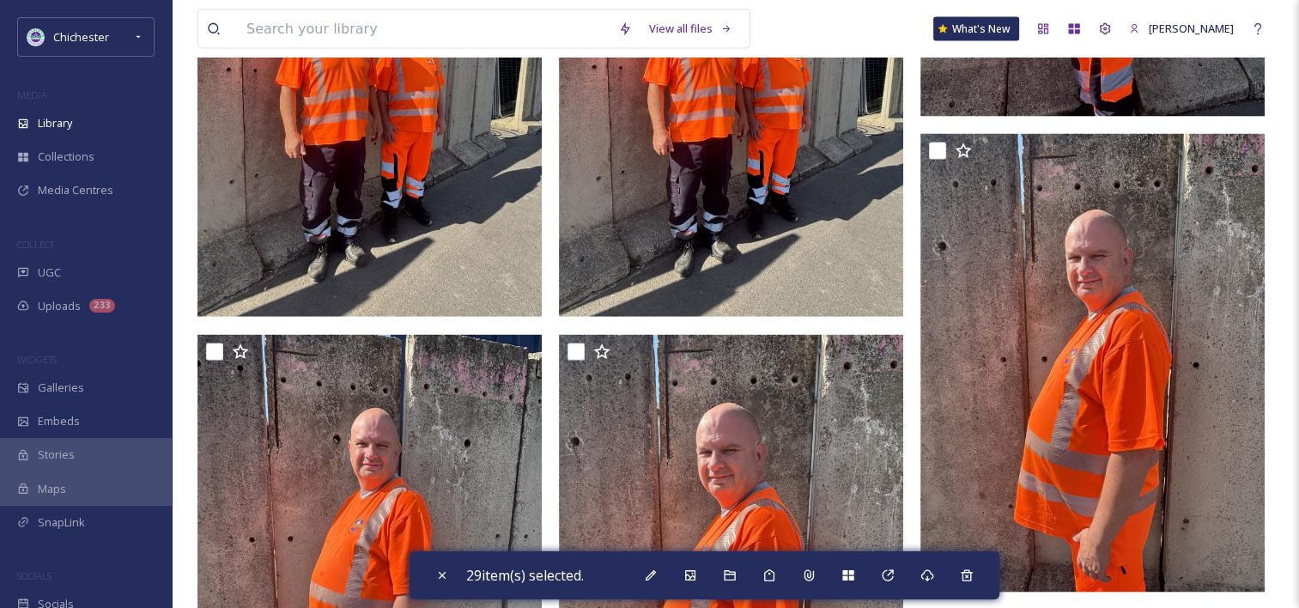
scroll to position [3263, 0]
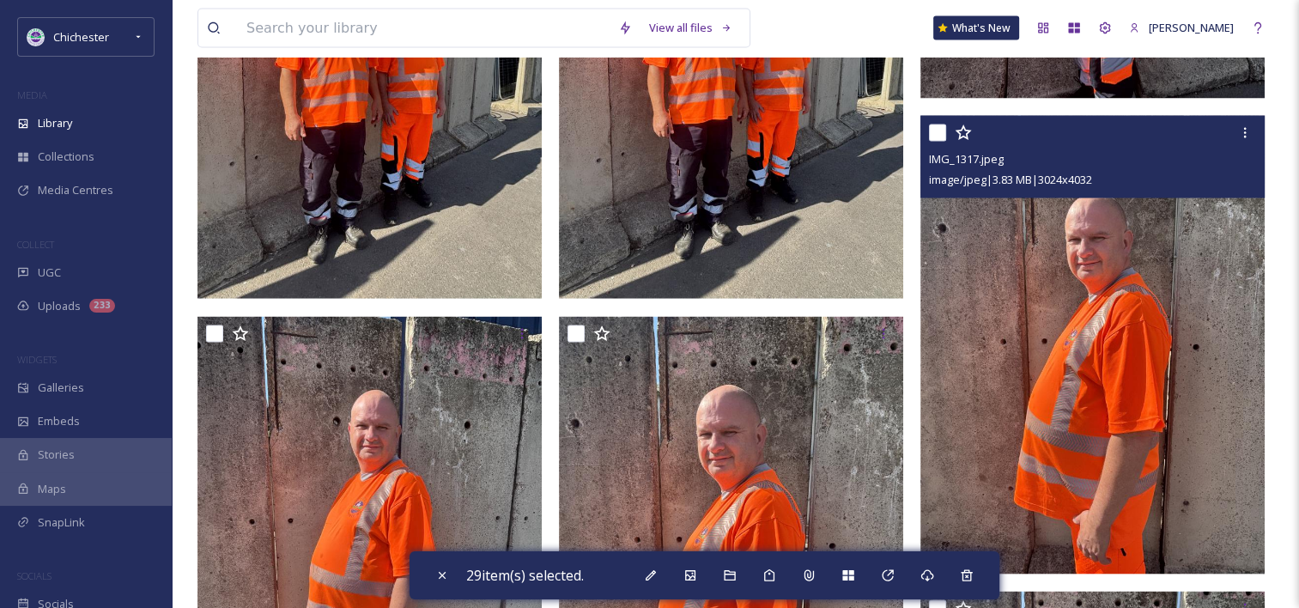
click at [944, 141] on input "checkbox" at bounding box center [937, 133] width 17 height 17
checkbox input "true"
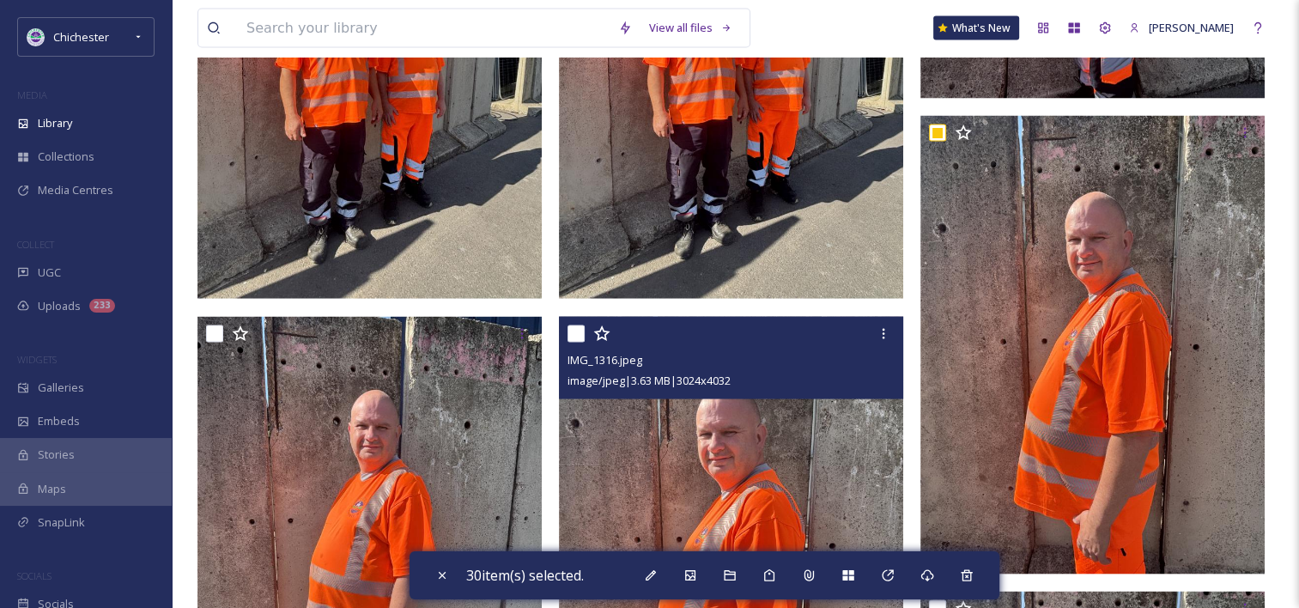
click at [576, 343] on input "checkbox" at bounding box center [576, 333] width 17 height 17
checkbox input "true"
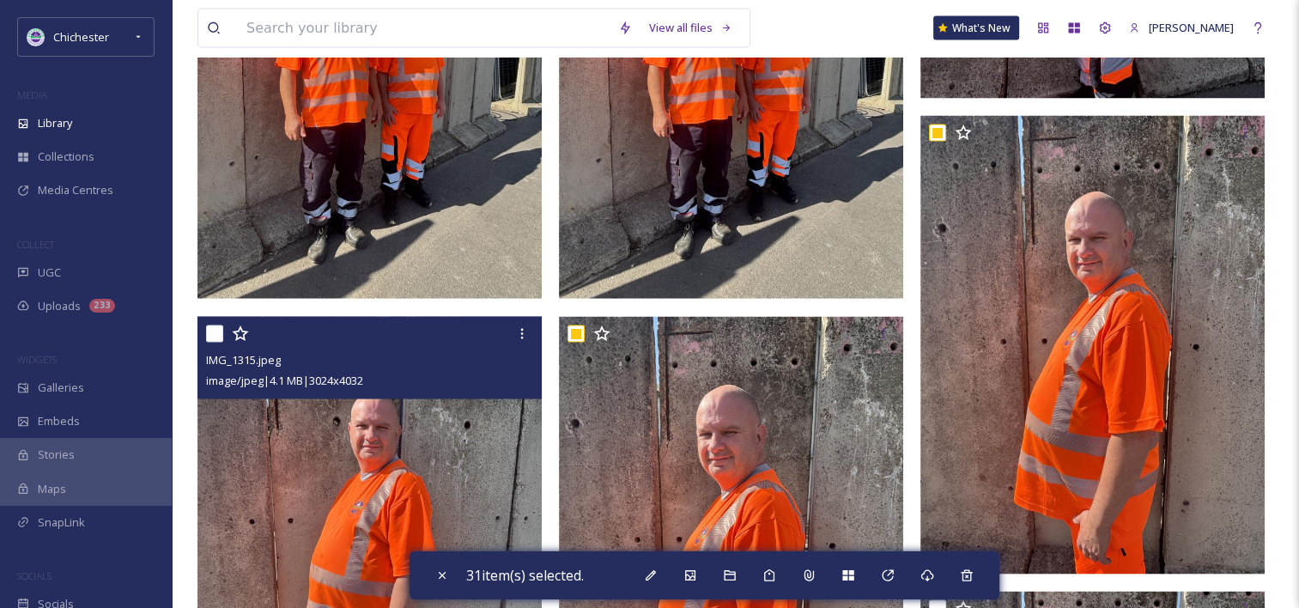
click at [221, 343] on input "checkbox" at bounding box center [214, 333] width 17 height 17
checkbox input "true"
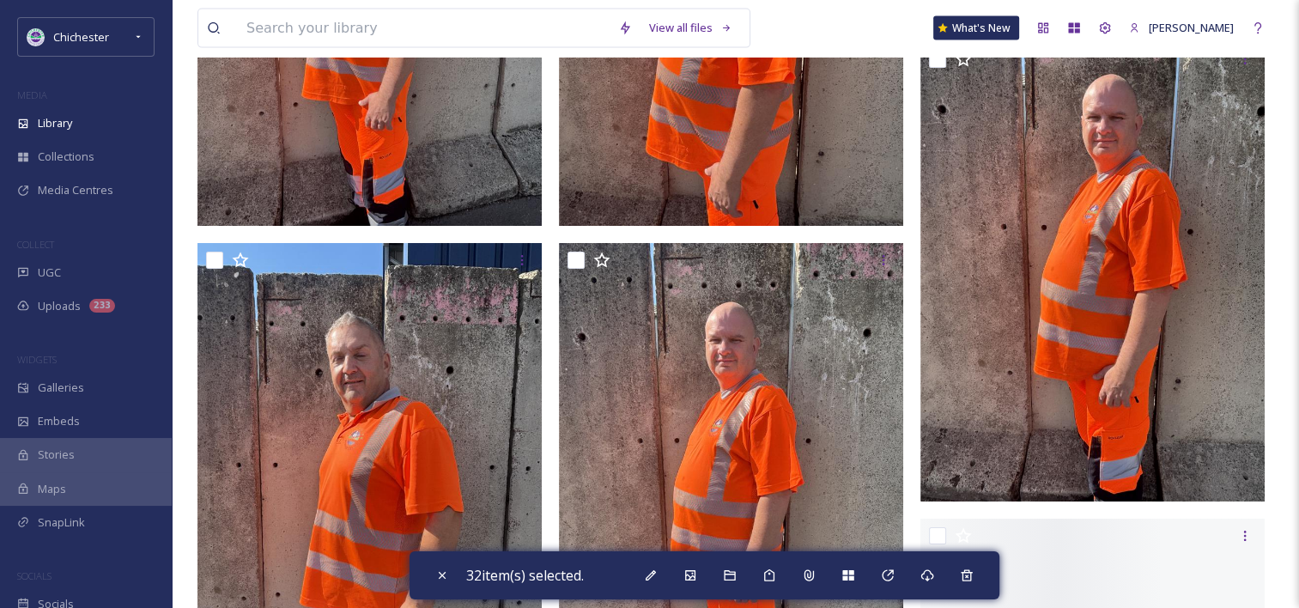
scroll to position [3865, 0]
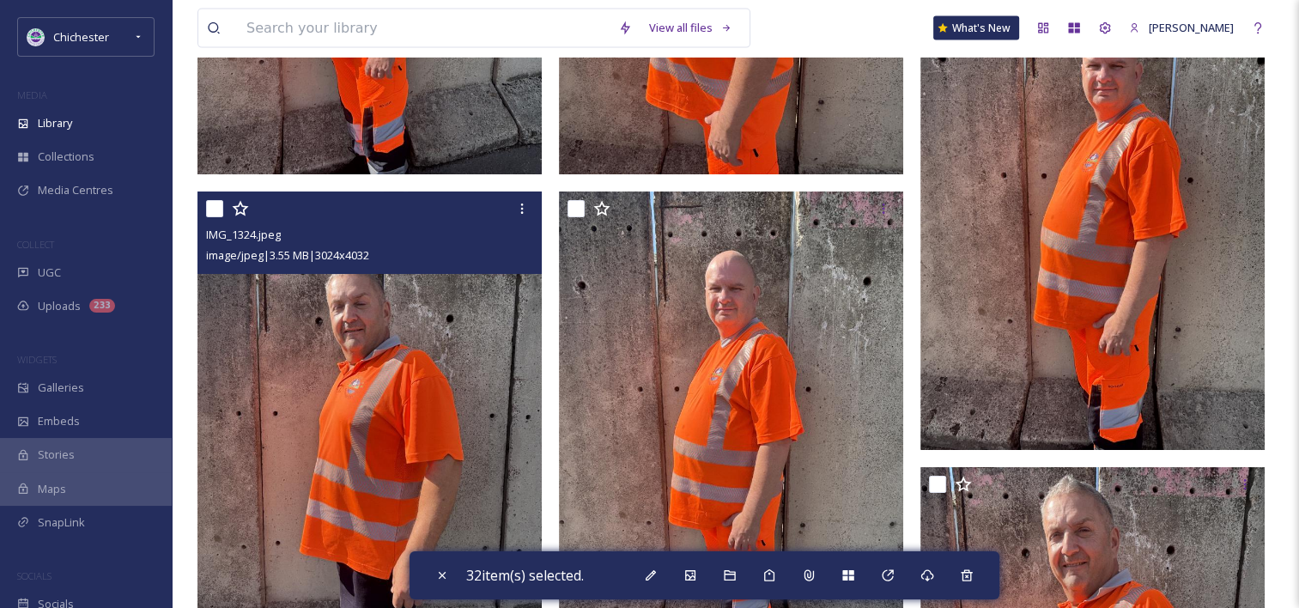
click at [215, 217] on input "checkbox" at bounding box center [214, 208] width 17 height 17
checkbox input "true"
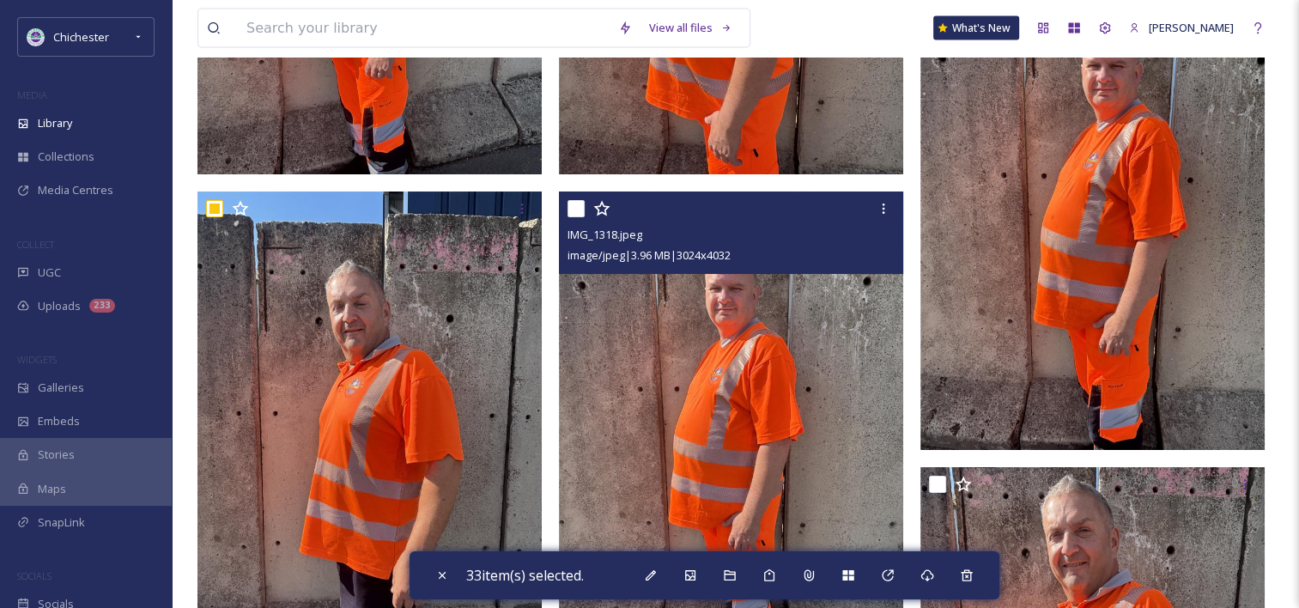
click at [566, 226] on div "IMG_1318.jpeg image/jpeg | 3.96 MB | 3024 x 4032" at bounding box center [731, 233] width 344 height 82
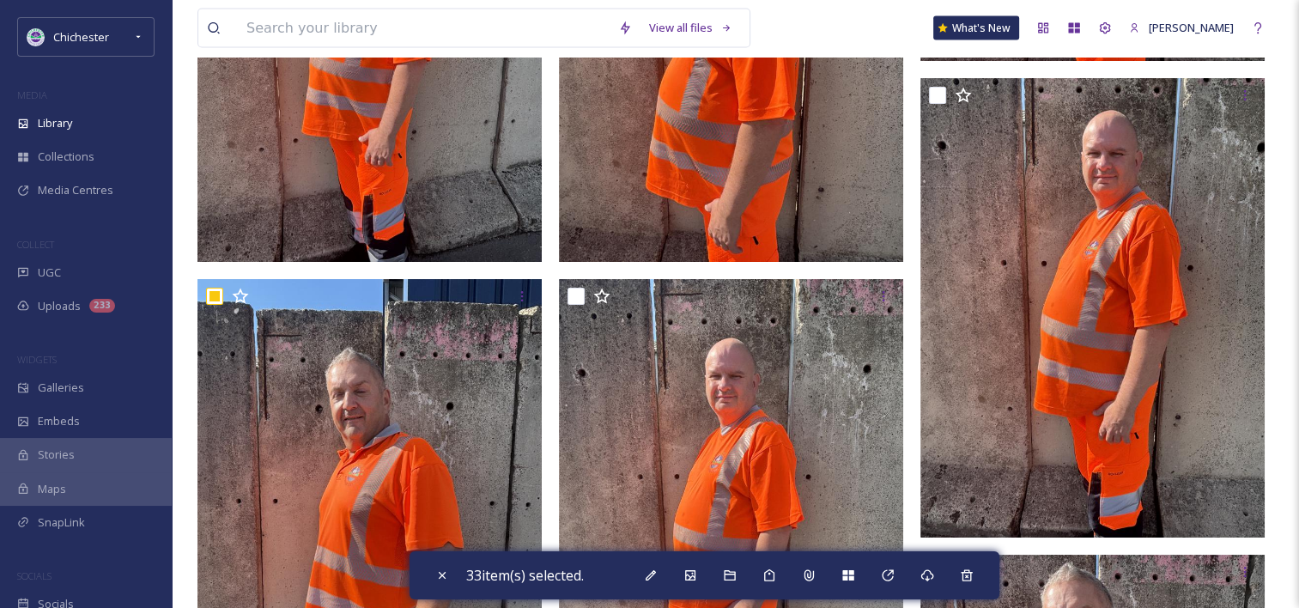
scroll to position [3693, 0]
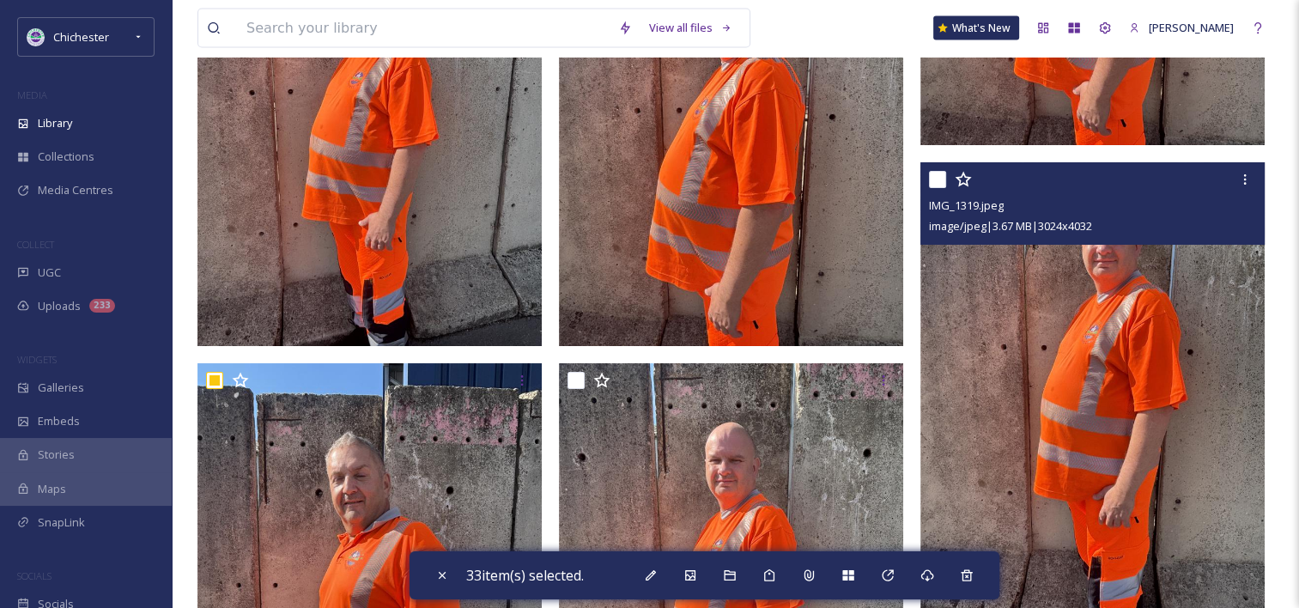
click at [941, 188] on input "checkbox" at bounding box center [937, 179] width 17 height 17
checkbox input "true"
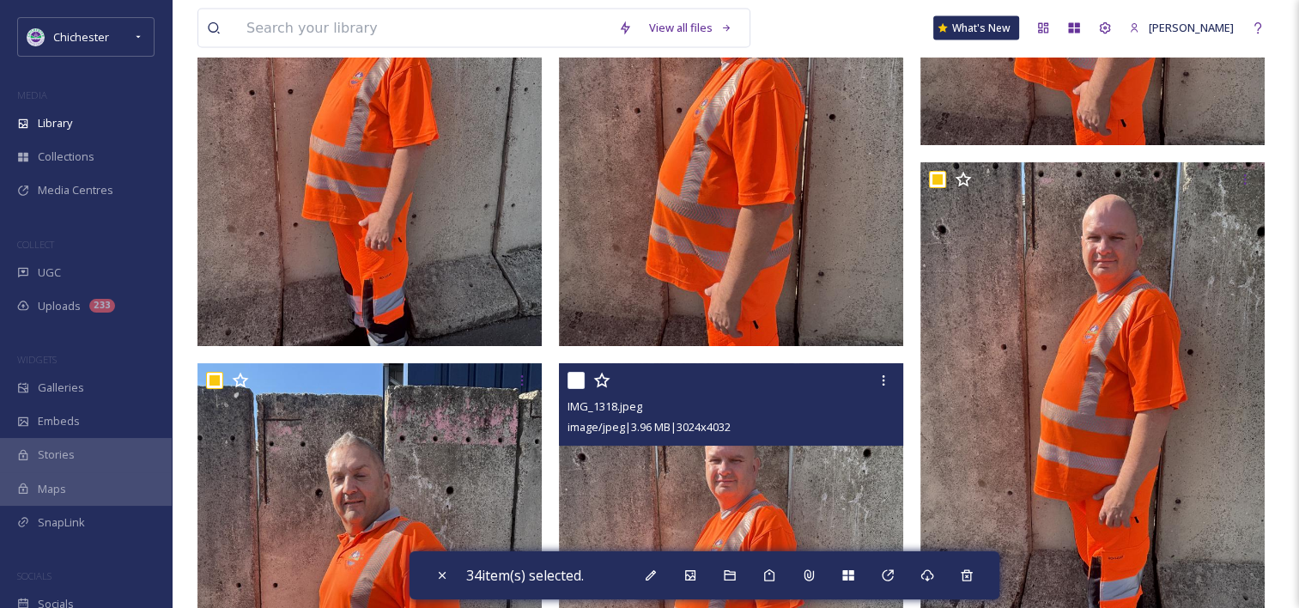
click at [574, 389] on input "checkbox" at bounding box center [576, 380] width 17 height 17
checkbox input "true"
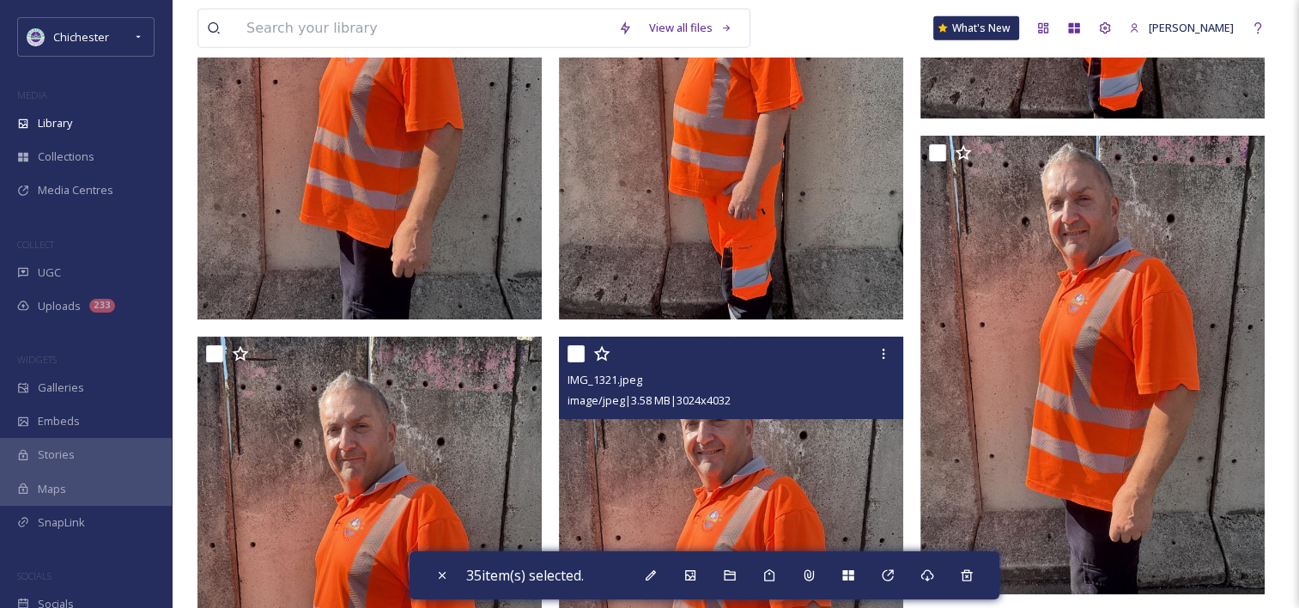
scroll to position [4208, 0]
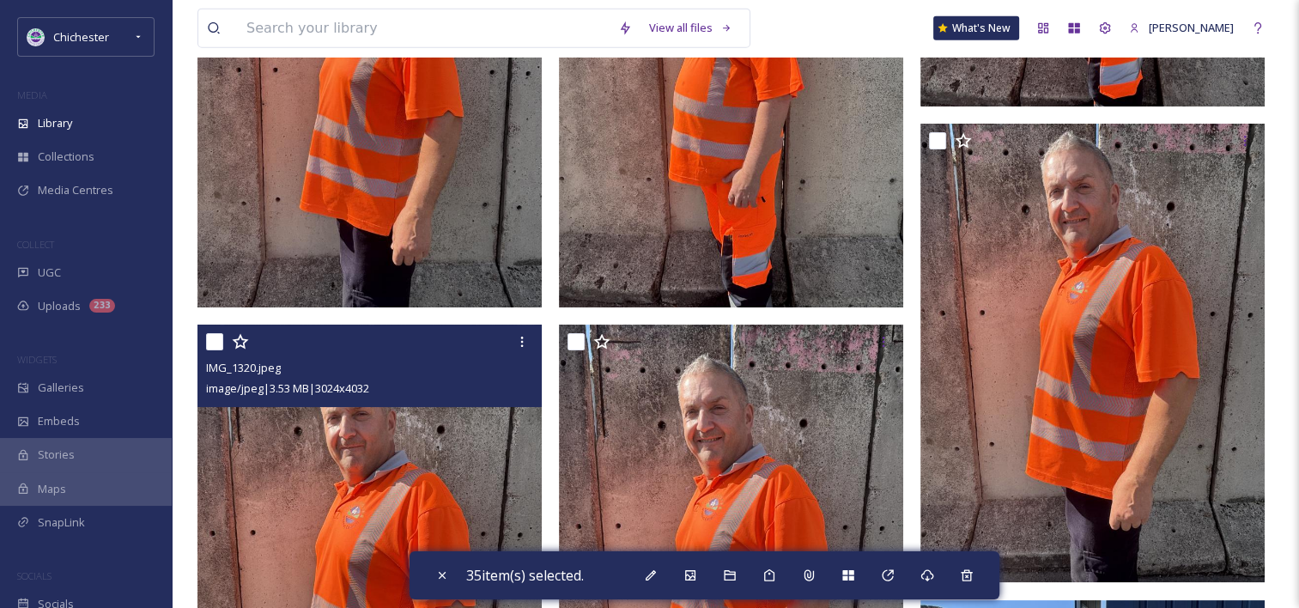
click at [213, 350] on input "checkbox" at bounding box center [214, 341] width 17 height 17
checkbox input "true"
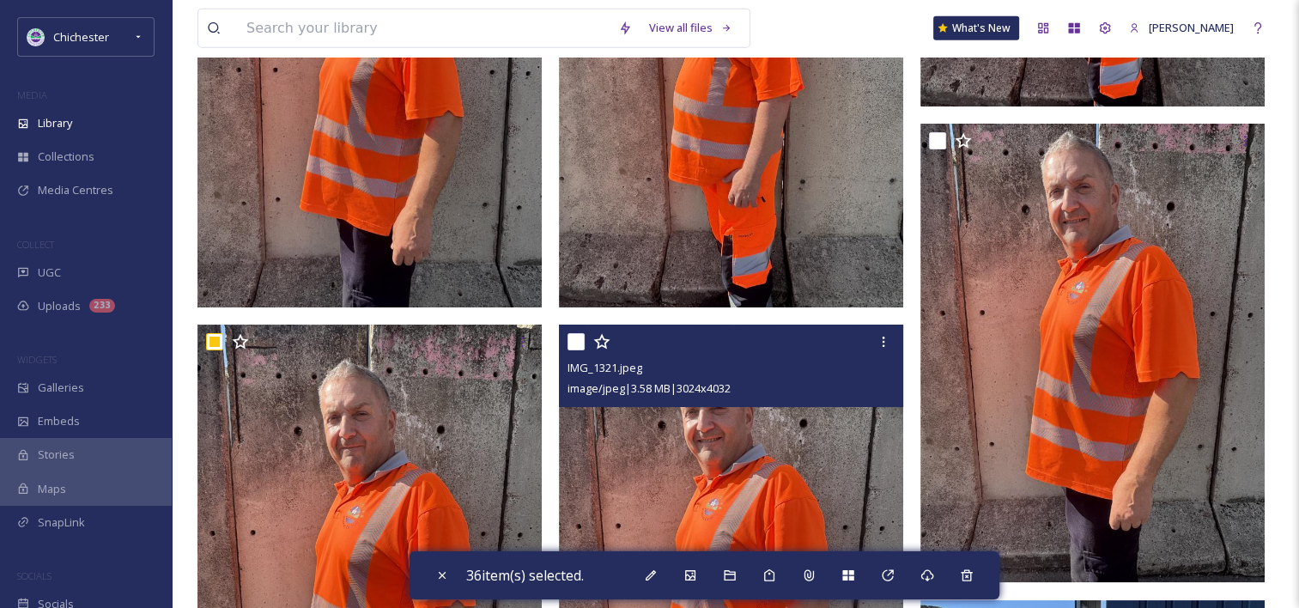
click at [582, 350] on input "checkbox" at bounding box center [576, 341] width 17 height 17
checkbox input "true"
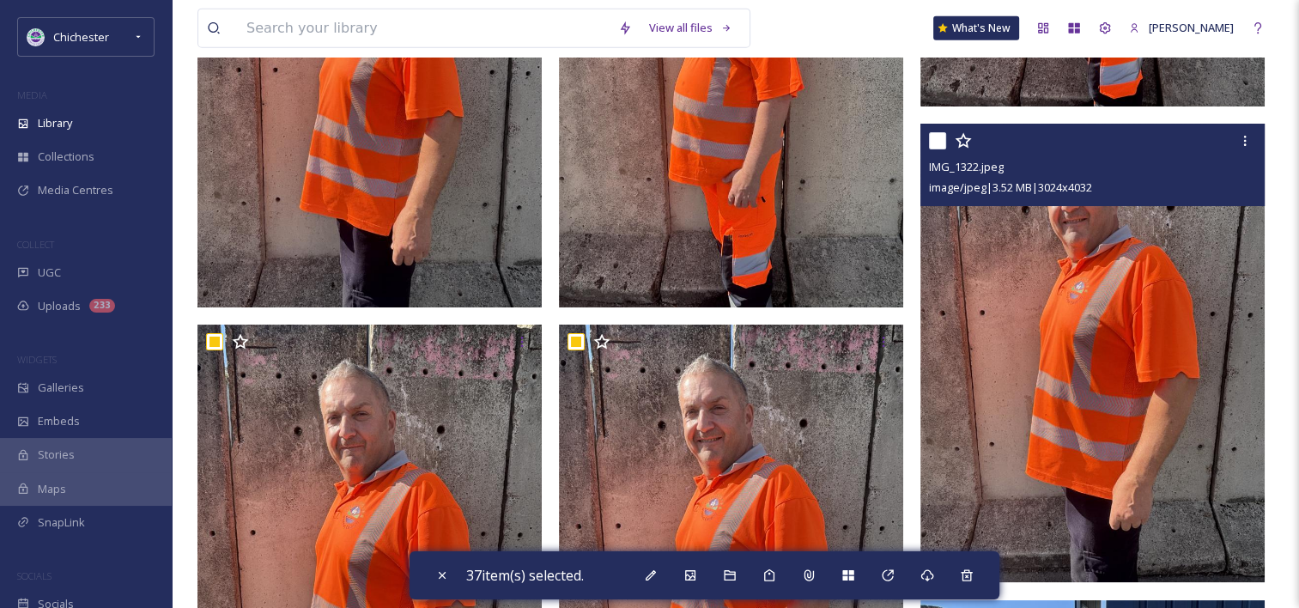
click at [946, 149] on input "checkbox" at bounding box center [937, 140] width 17 height 17
checkbox input "true"
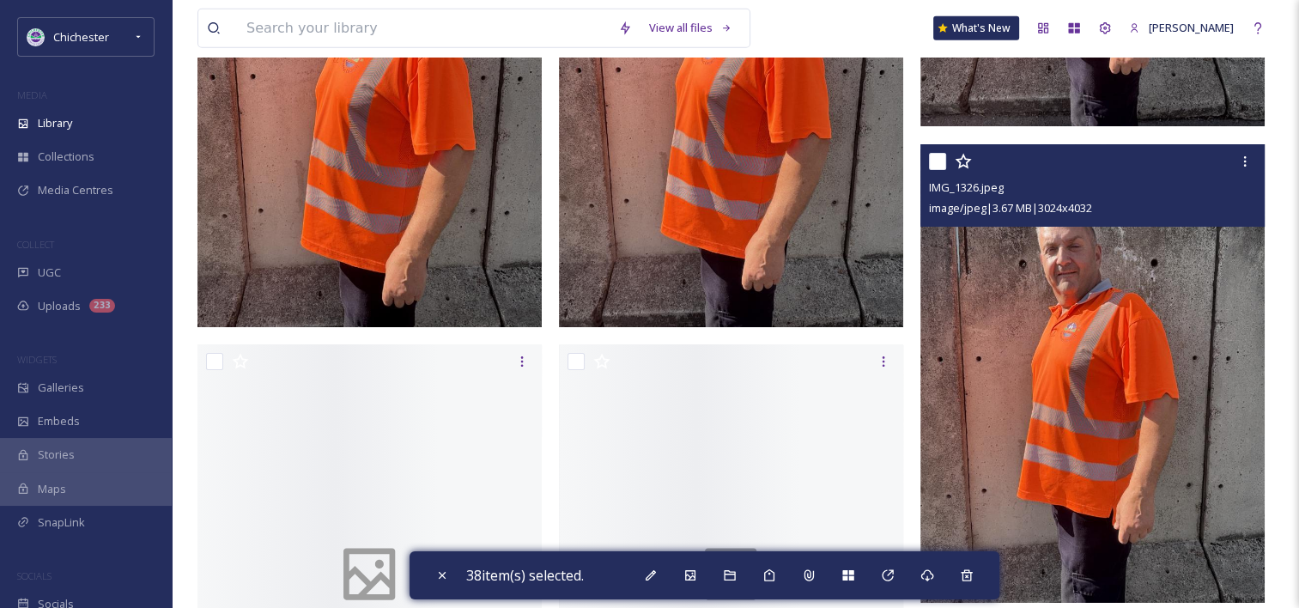
scroll to position [4723, 0]
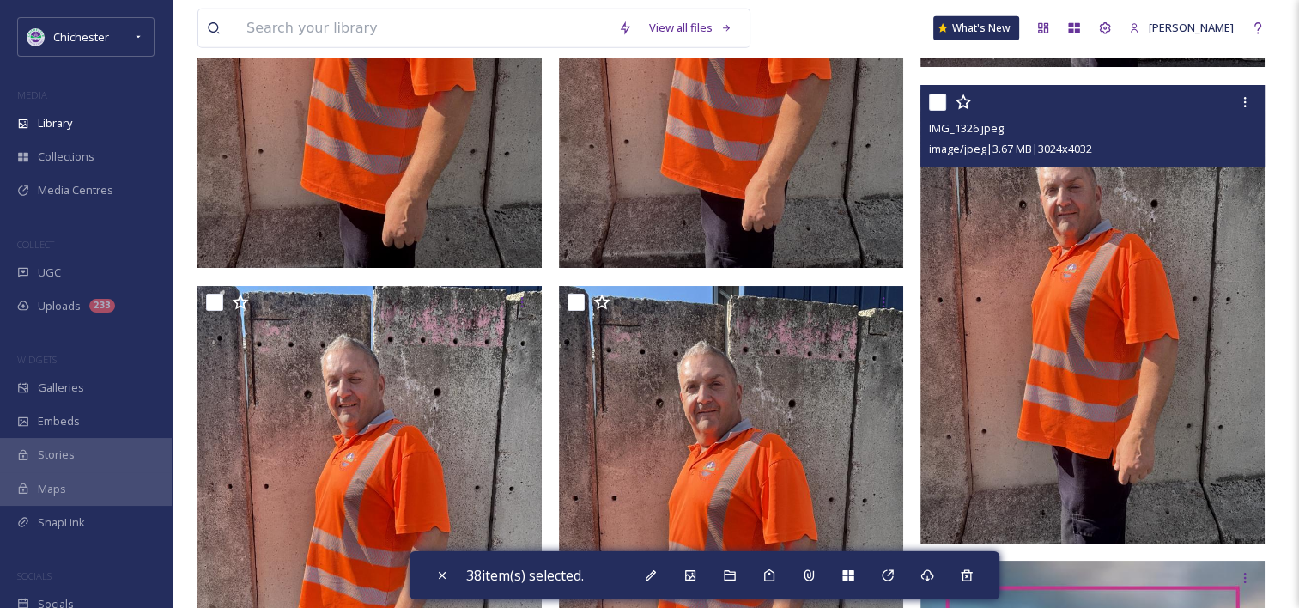
click at [944, 111] on input "checkbox" at bounding box center [937, 102] width 17 height 17
checkbox input "true"
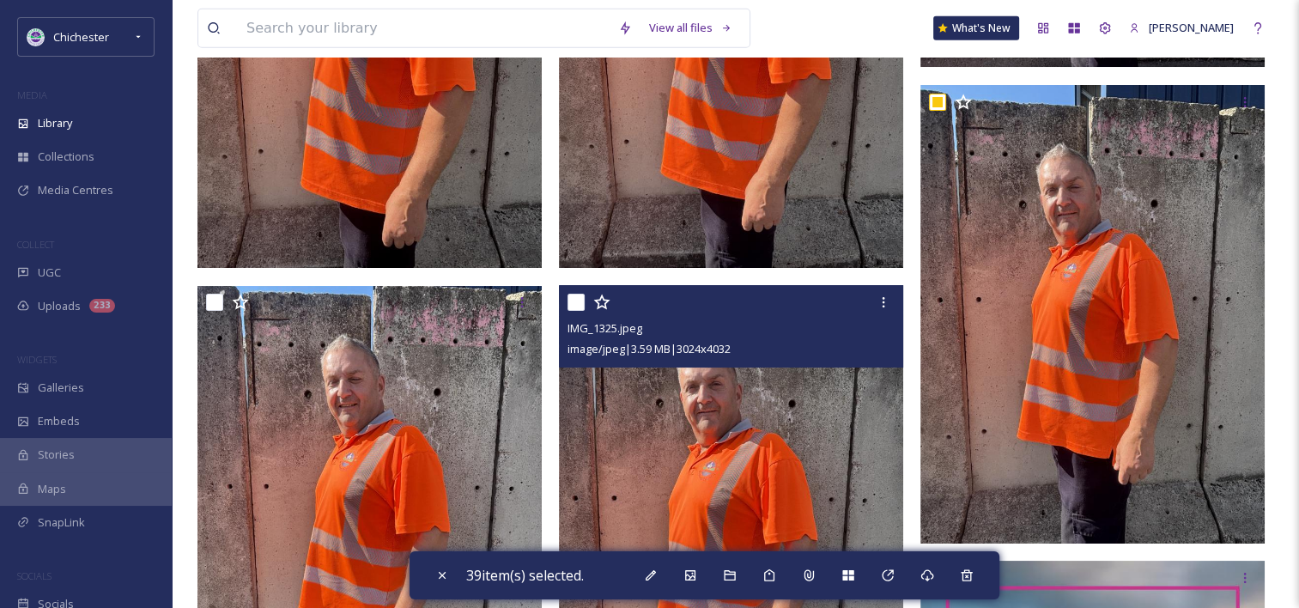
click at [577, 311] on input "checkbox" at bounding box center [576, 302] width 17 height 17
checkbox input "true"
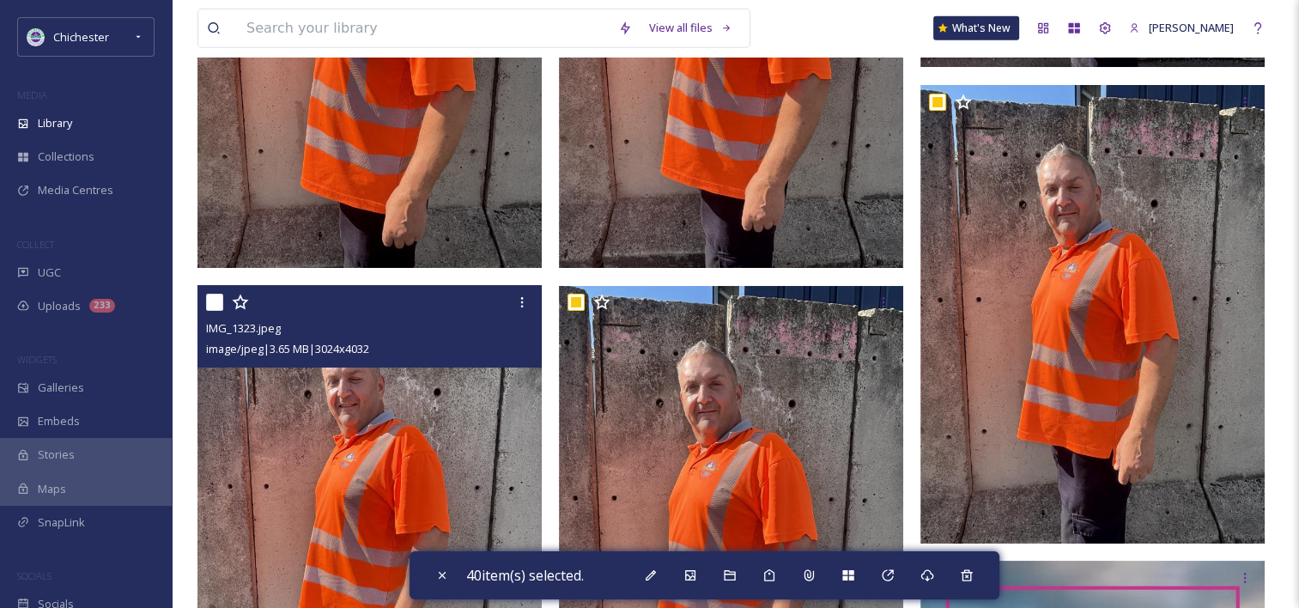
click at [213, 311] on input "checkbox" at bounding box center [214, 302] width 17 height 17
checkbox input "true"
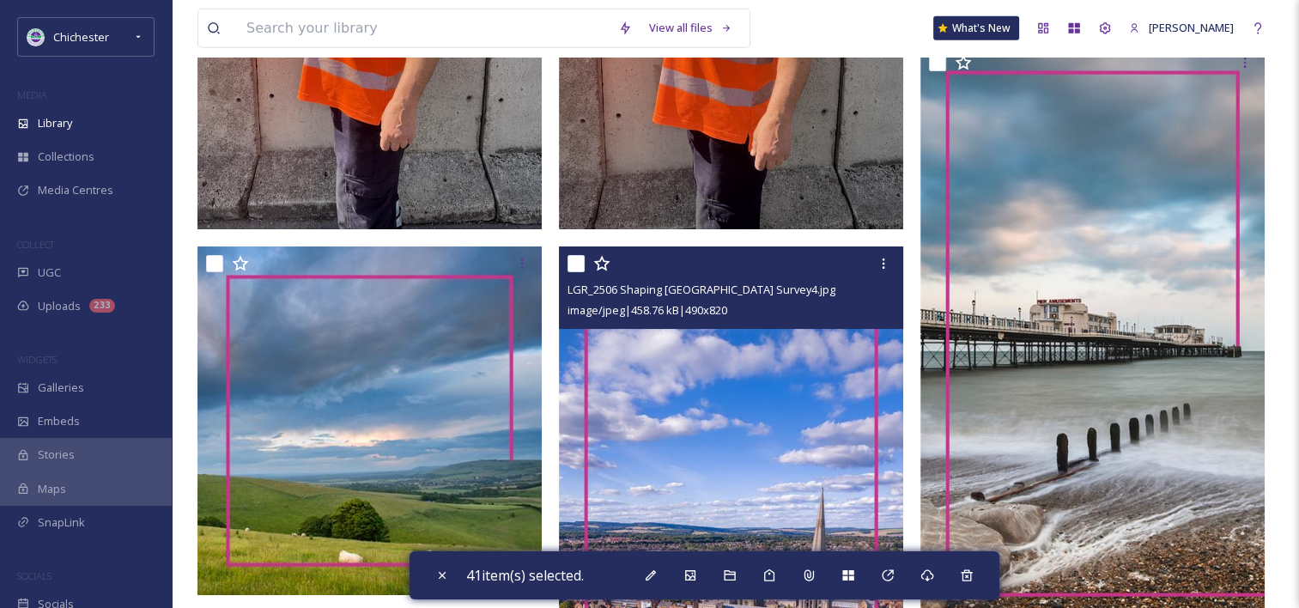
scroll to position [4552, 0]
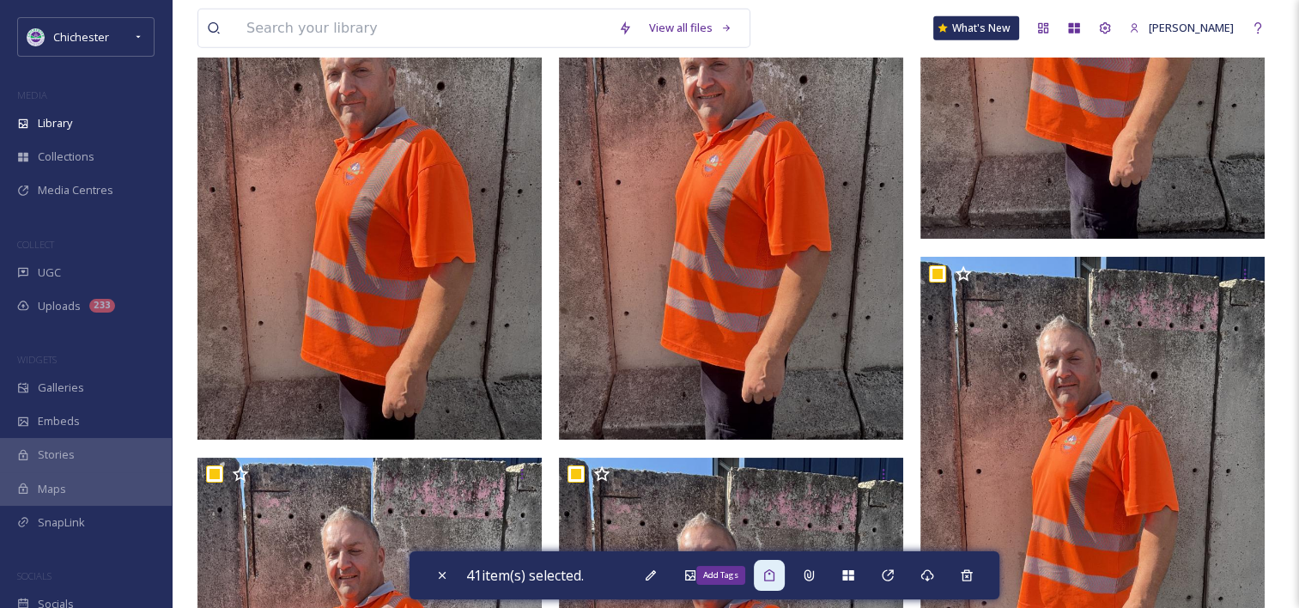
click at [780, 584] on div "Add Tags" at bounding box center [769, 575] width 31 height 31
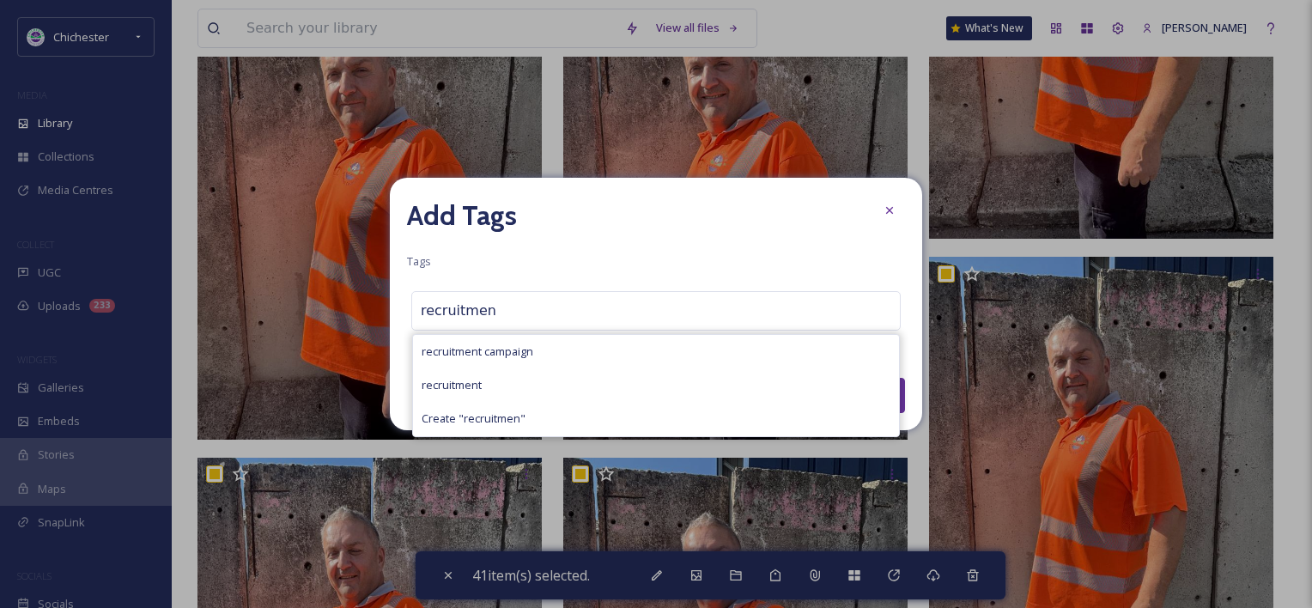
type input "recruitment"
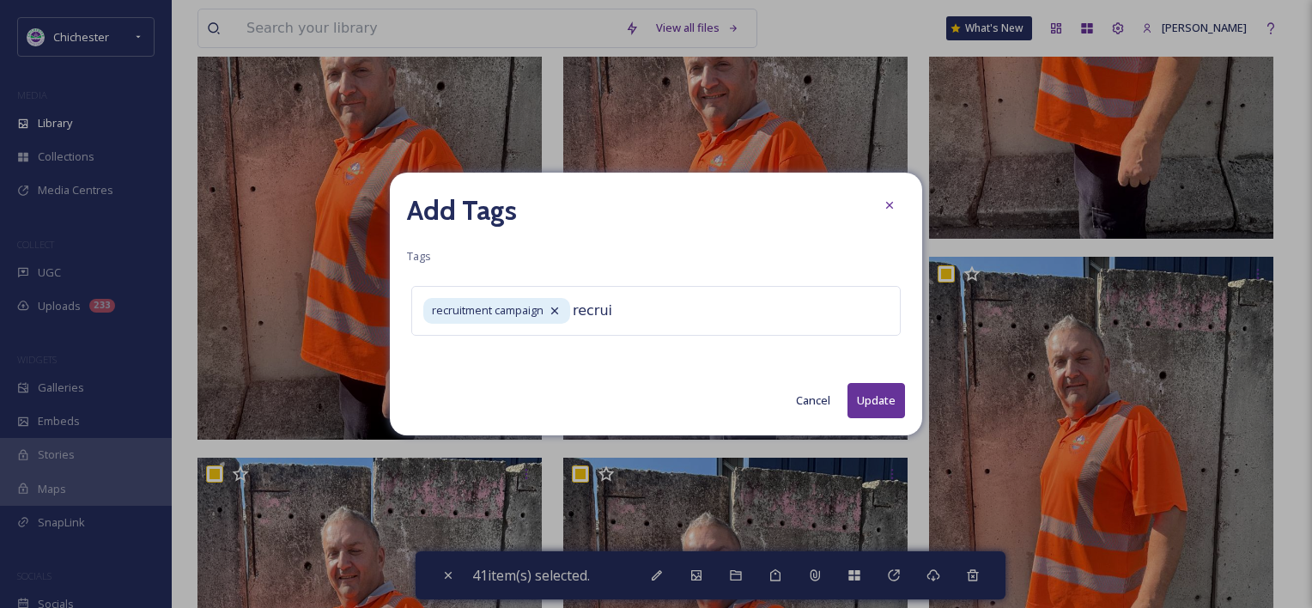
type input "recruit"
type input "waste"
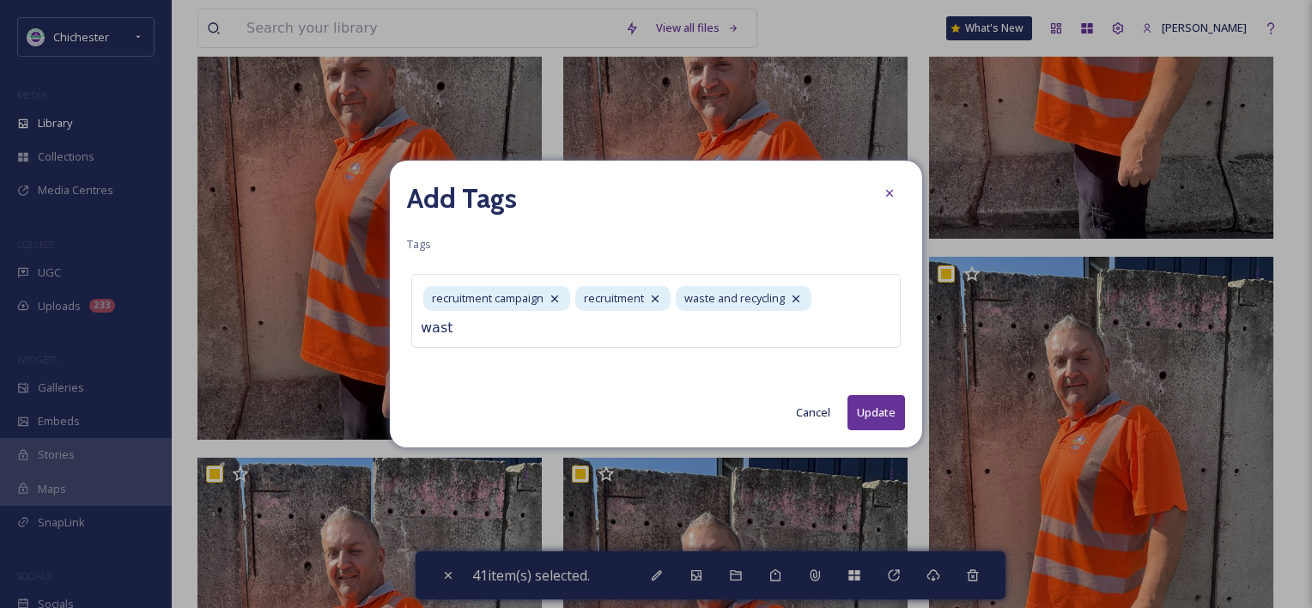
type input "waste"
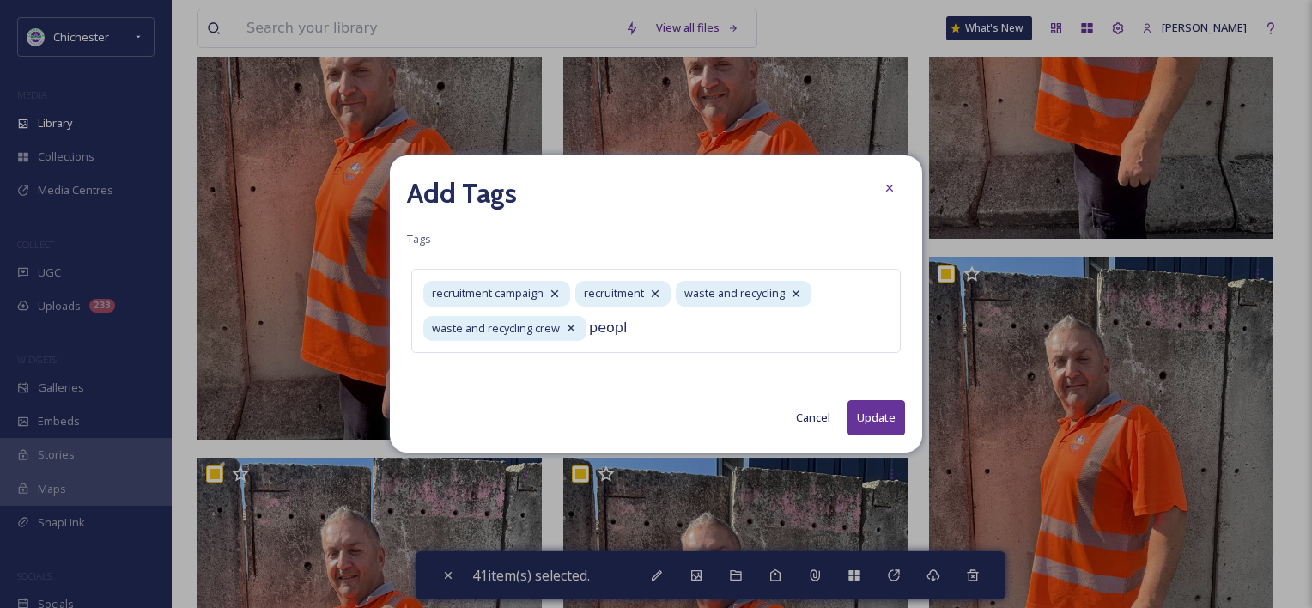
type input "people"
click at [886, 404] on button "Update" at bounding box center [877, 417] width 58 height 35
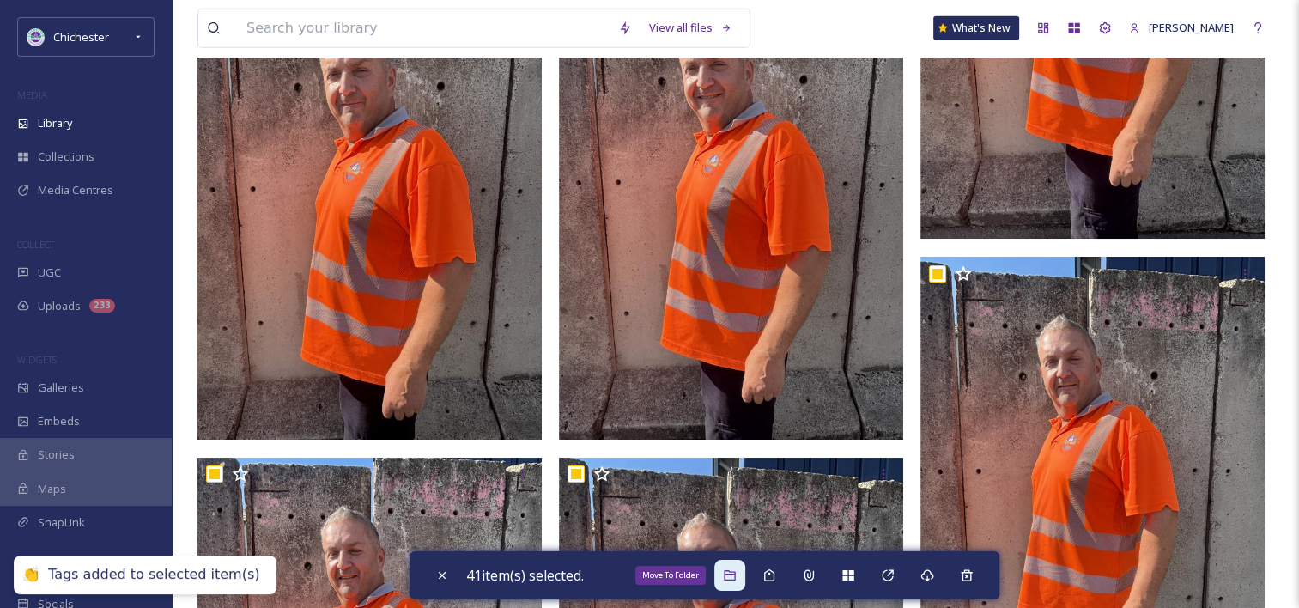
click at [737, 578] on icon at bounding box center [730, 576] width 14 height 14
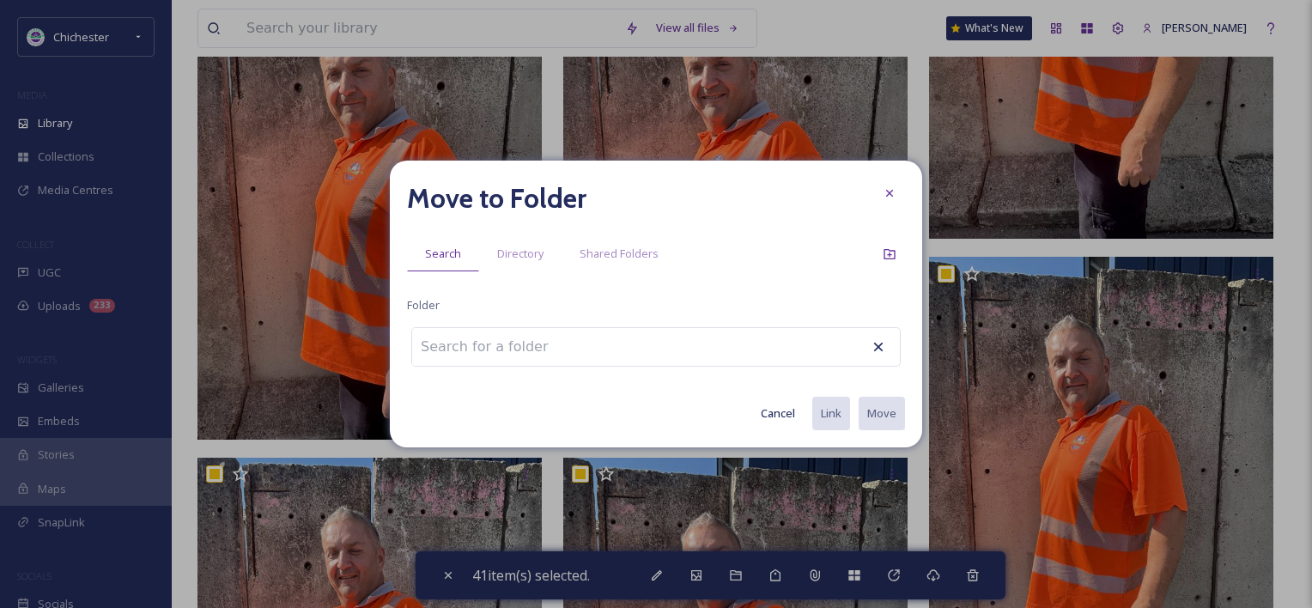
click at [528, 348] on input at bounding box center [506, 347] width 189 height 38
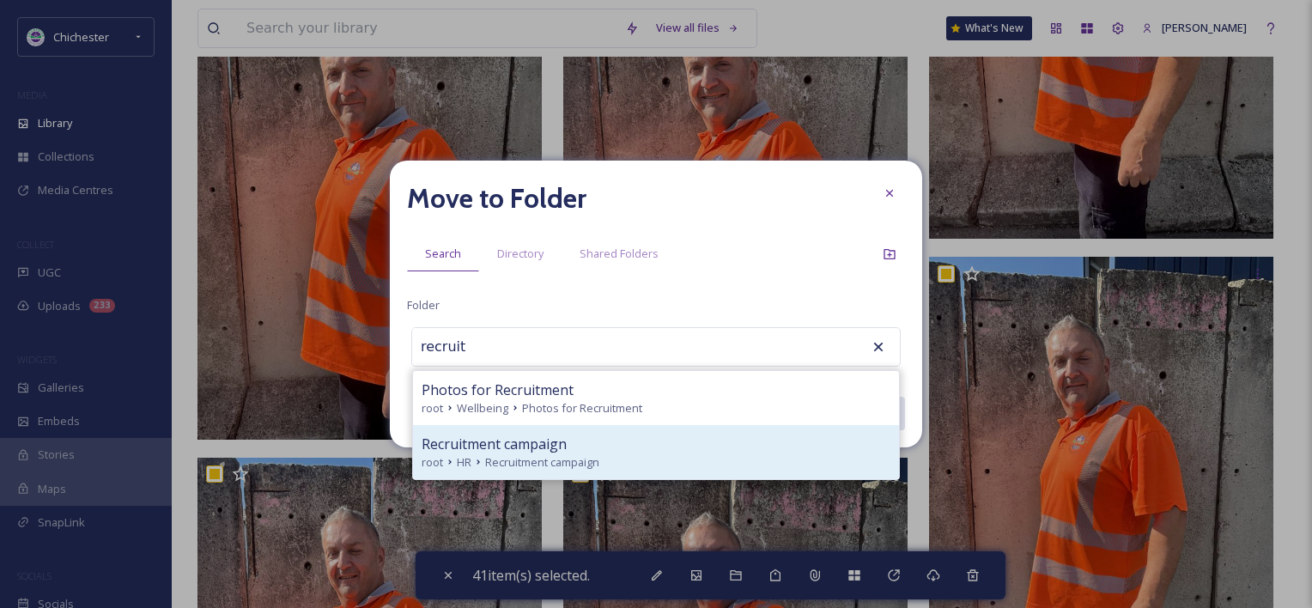
click at [623, 459] on div "root HR Recruitment campaign" at bounding box center [656, 462] width 469 height 16
type input "Recruitment campaign"
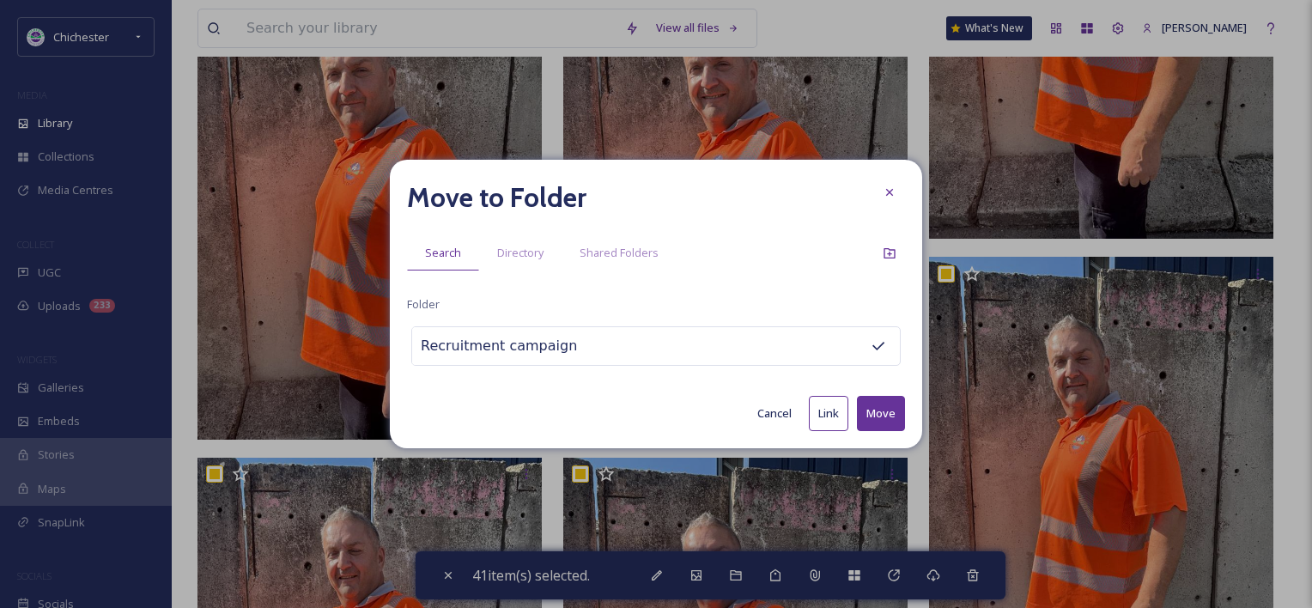
click at [875, 415] on button "Move" at bounding box center [881, 413] width 48 height 35
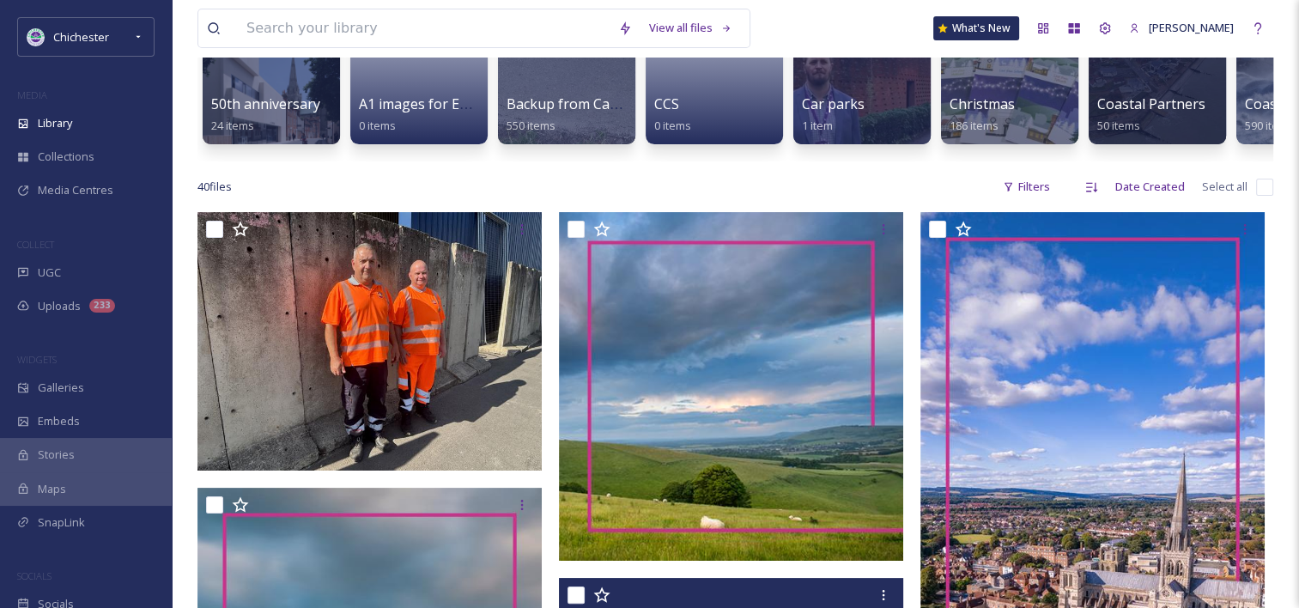
scroll to position [0, 0]
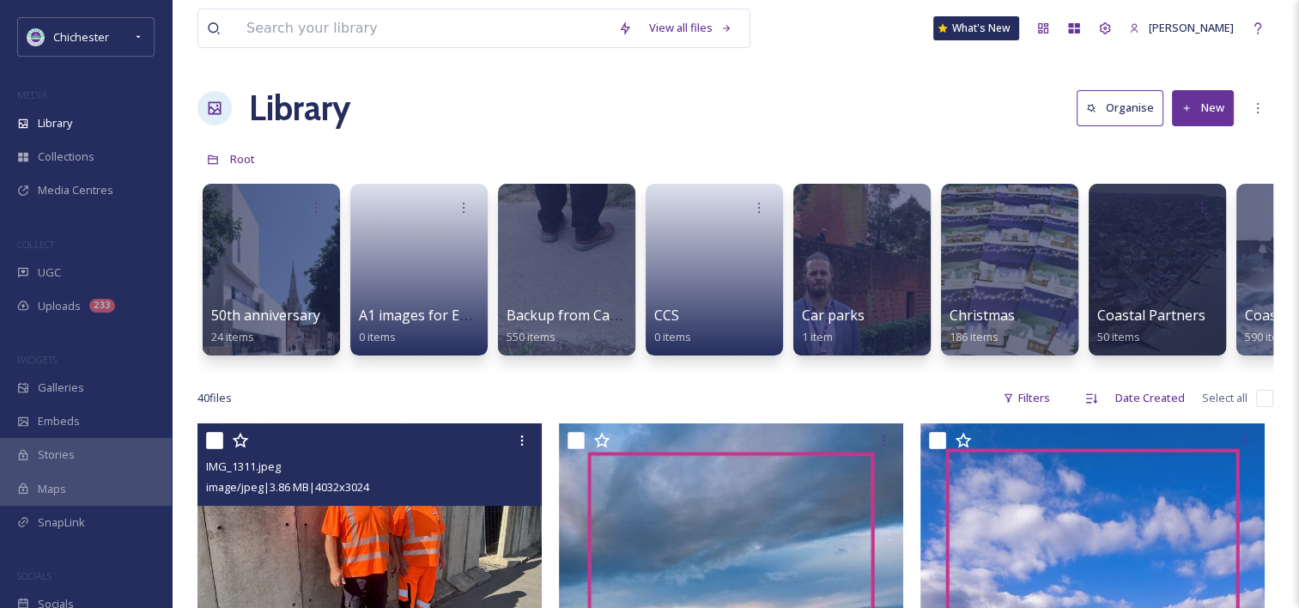
click at [217, 449] on input "checkbox" at bounding box center [214, 440] width 17 height 17
checkbox input "true"
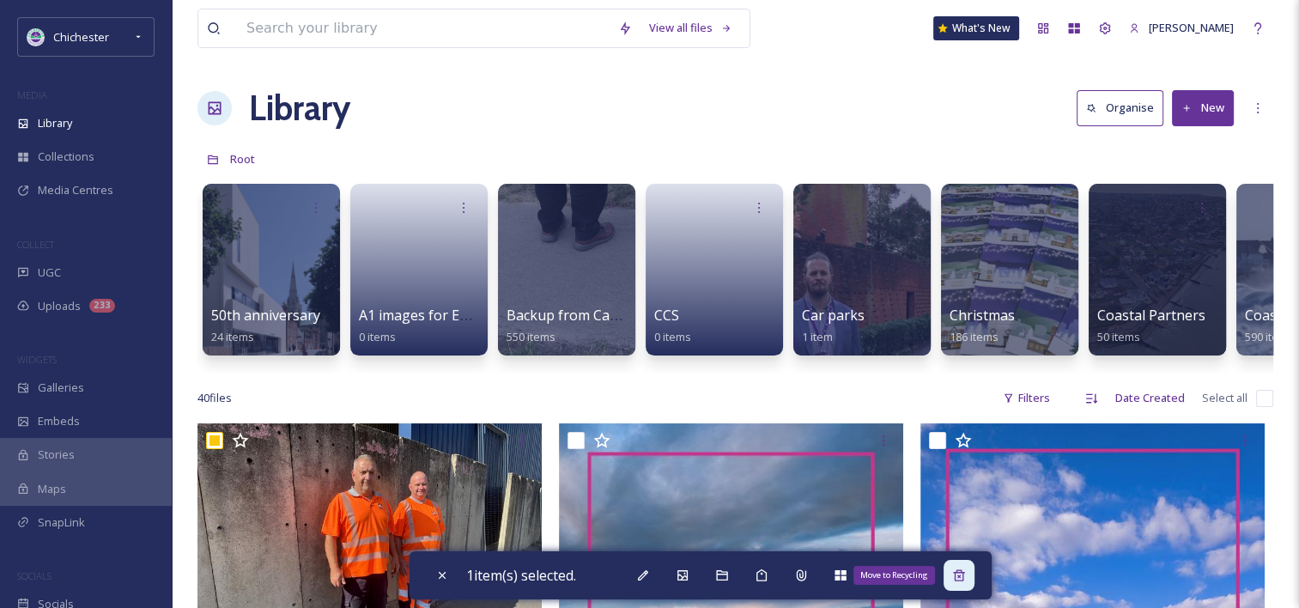
click at [963, 581] on icon at bounding box center [959, 576] width 14 height 14
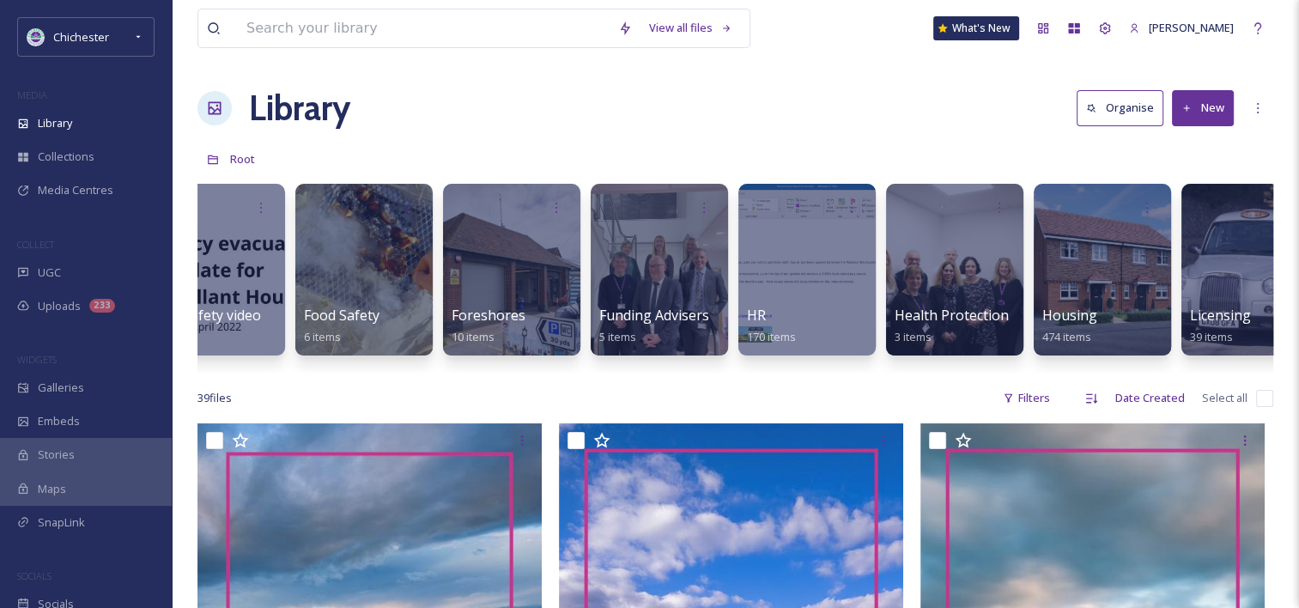
scroll to position [0, 3930]
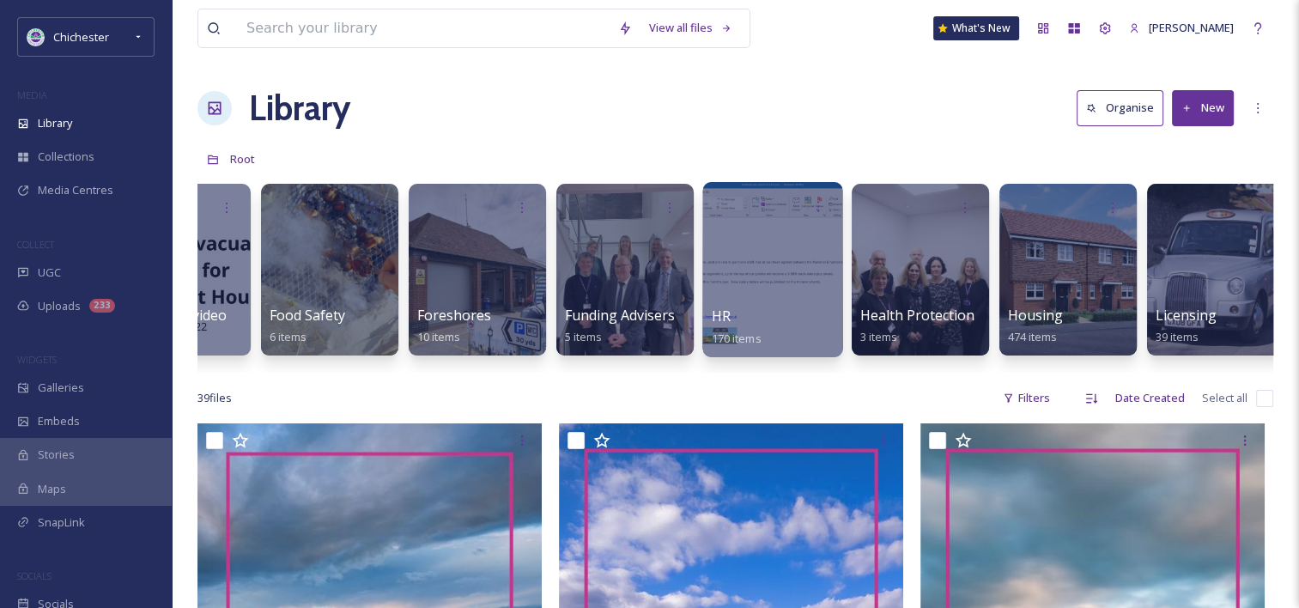
click at [807, 277] on div at bounding box center [773, 269] width 140 height 175
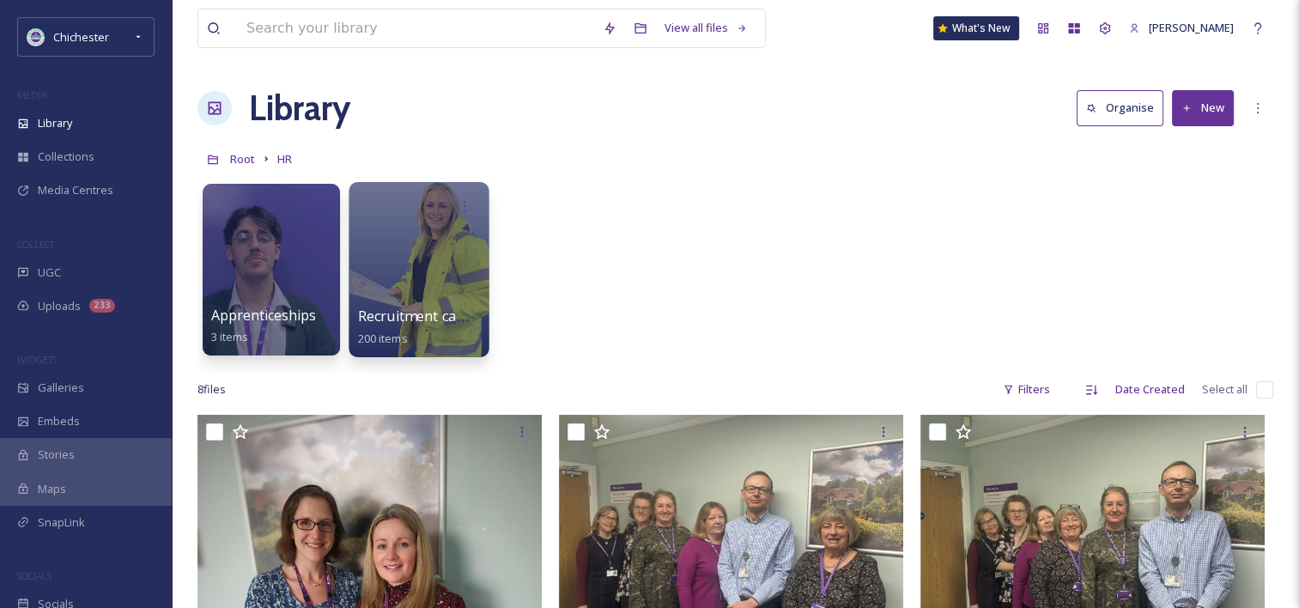
click at [405, 228] on div at bounding box center [419, 269] width 140 height 175
